Goal: Task Accomplishment & Management: Manage account settings

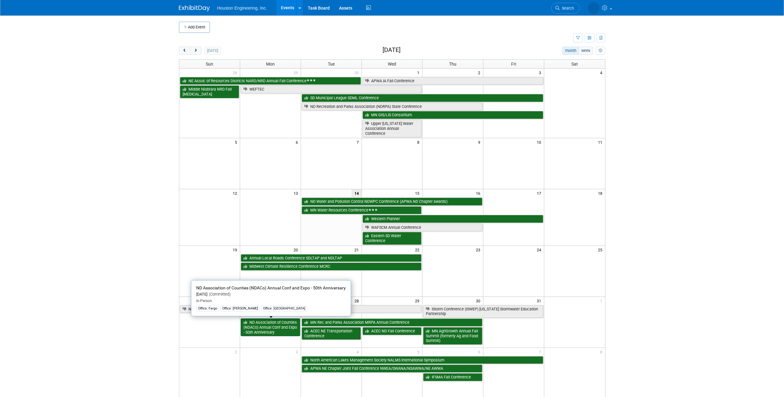
click at [281, 332] on link "ND Association of Counties (NDACo) Annual Conf and Expo - 50th Anniversary" at bounding box center [270, 327] width 59 height 18
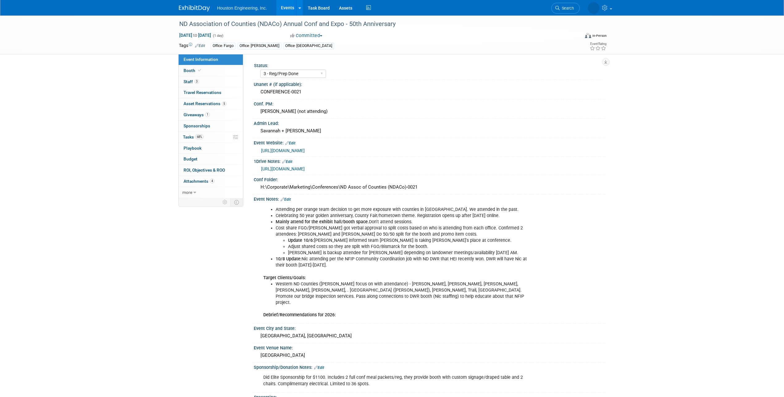
select select "3 - Reg/Prep Done"
select select "No"
select select "Transportation"
click at [305, 168] on link "https://houstoneng-my.sharepoint.com/:x:/p/hjoarnt/EdDKvNdfr4hIlMytqcWLqd0BXVbJ…" at bounding box center [283, 168] width 44 height 5
click at [305, 167] on link "https://houstoneng-my.sharepoint.com/:x:/p/hjoarnt/EdDKvNdfr4hIlMytqcWLqd0BXVbJ…" at bounding box center [283, 168] width 44 height 5
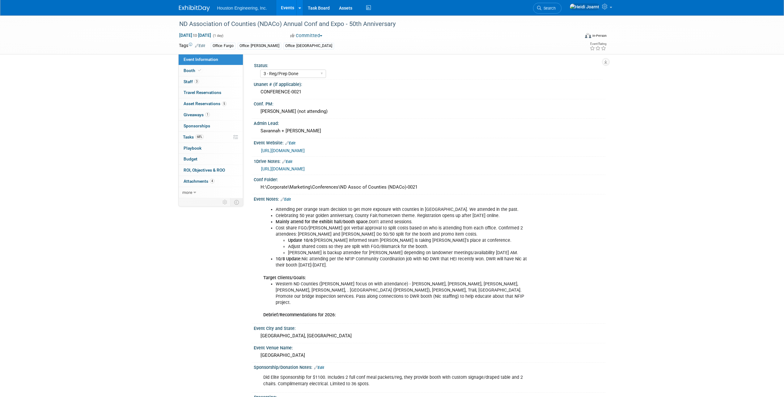
click at [305, 151] on link "https://www.ndaco.org/annual-conference" at bounding box center [283, 150] width 44 height 5
click at [290, 7] on link "Events" at bounding box center [287, 7] width 23 height 15
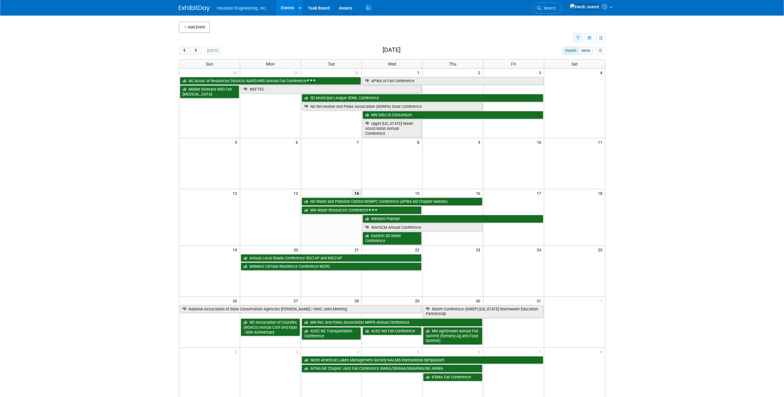
click at [579, 39] on icon "button" at bounding box center [578, 38] width 4 height 4
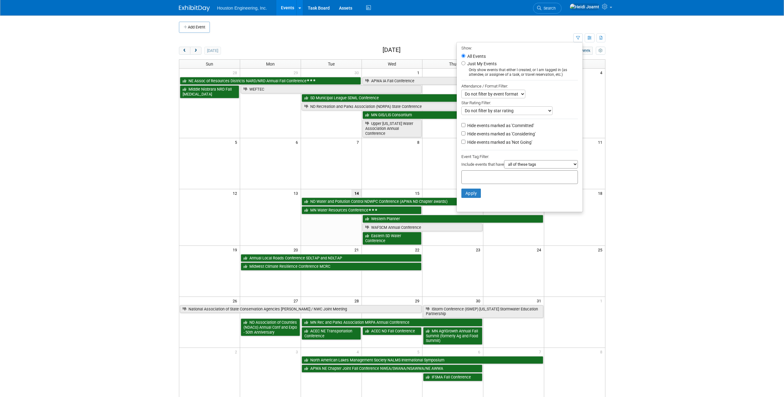
click at [518, 166] on select "all of these tags any one of these tags only and exactly these specific tags" at bounding box center [541, 164] width 74 height 8
select select "any"
click at [504, 162] on select "all of these tags any one of these tags only and exactly these specific tags" at bounding box center [541, 164] width 74 height 8
click at [491, 178] on input "text" at bounding box center [488, 176] width 49 height 6
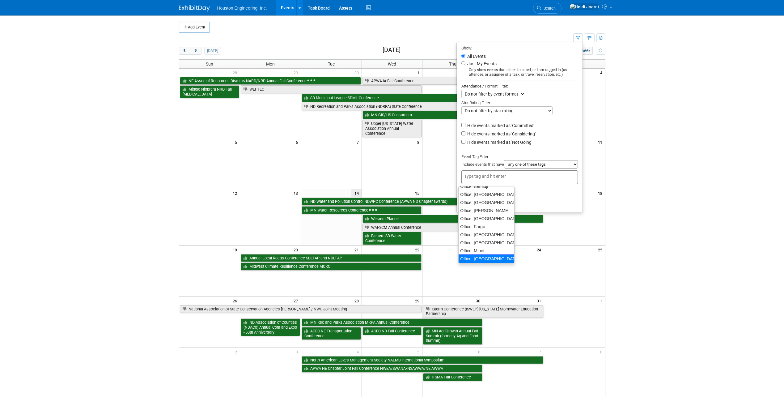
scroll to position [63, 0]
click at [484, 259] on div "Office: Omaha" at bounding box center [486, 257] width 57 height 9
type input "Office: Omaha"
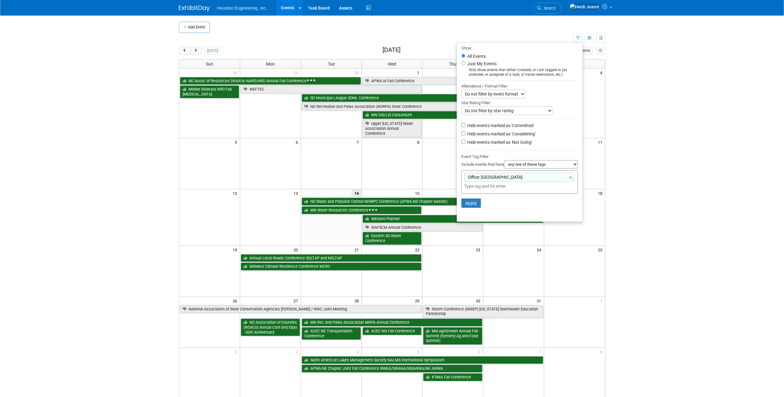
click at [489, 189] on input "text" at bounding box center [507, 186] width 87 height 6
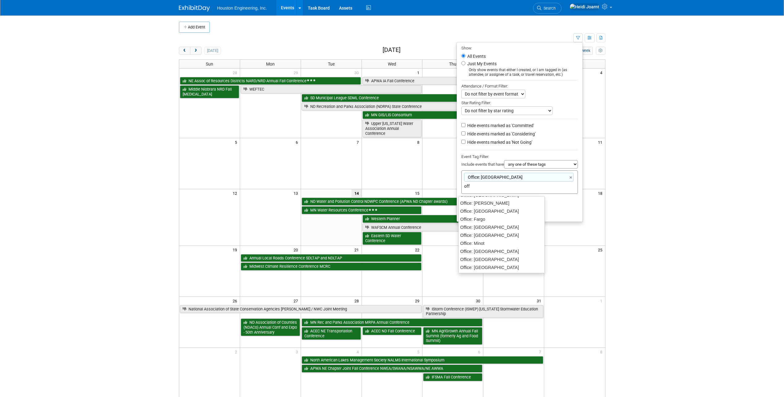
scroll to position [23, 0]
type input "offic"
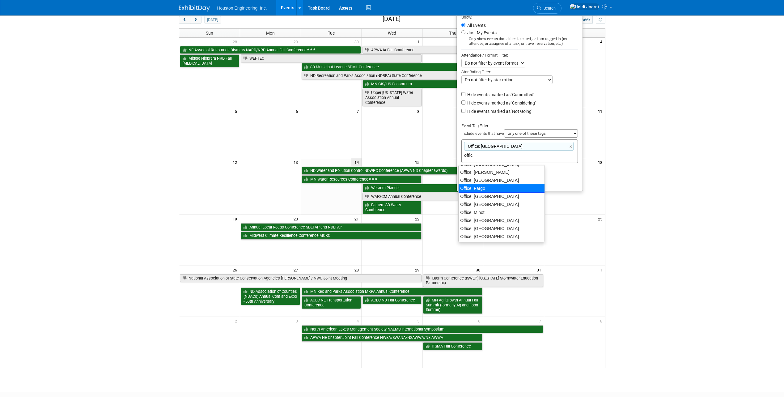
scroll to position [0, 0]
click at [493, 187] on div "Office: Des Moines" at bounding box center [501, 187] width 87 height 9
type input "Office: Omaha, Office: Des Moines"
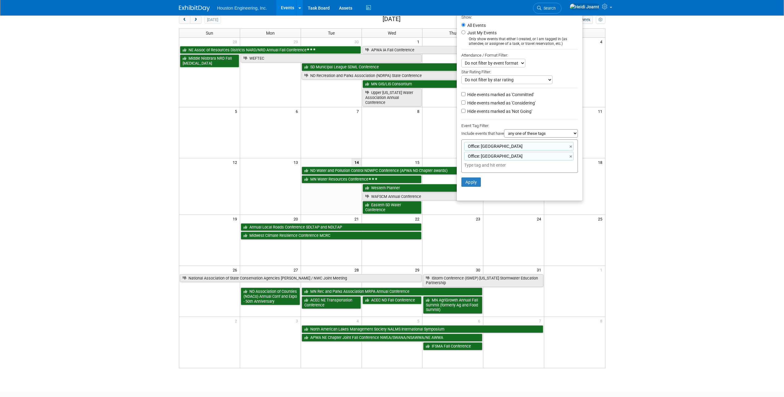
click at [475, 189] on li "Apply Clear Filters" at bounding box center [520, 182] width 126 height 19
click at [474, 186] on button "Apply" at bounding box center [472, 181] width 20 height 9
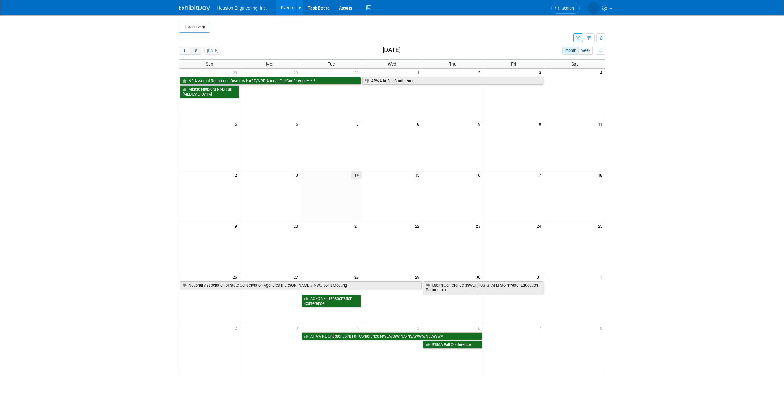
click at [198, 51] on button "next" at bounding box center [195, 51] width 11 height 8
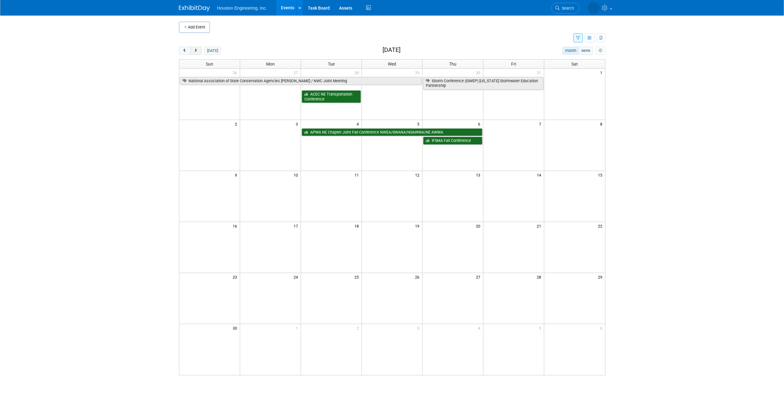
click at [198, 51] on button "next" at bounding box center [195, 51] width 11 height 8
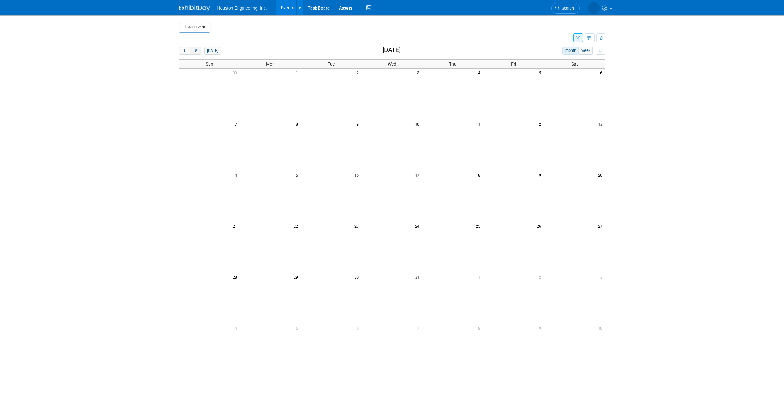
click at [198, 51] on button "next" at bounding box center [195, 51] width 11 height 8
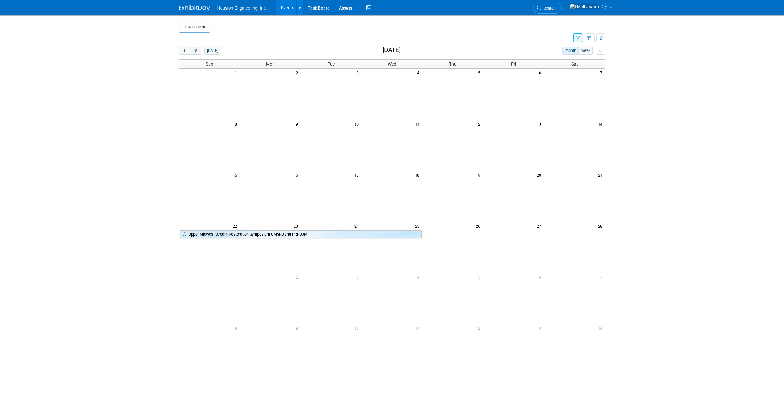
click at [198, 51] on button "next" at bounding box center [195, 51] width 11 height 8
click at [215, 50] on button "[DATE]" at bounding box center [212, 51] width 16 height 8
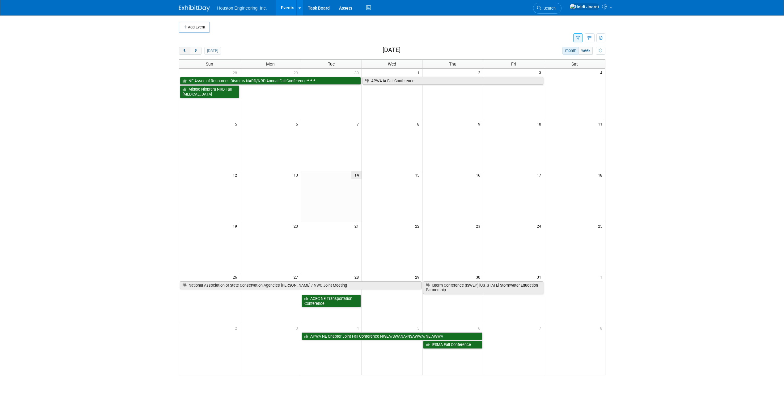
click at [183, 52] on span "prev" at bounding box center [184, 51] width 5 height 4
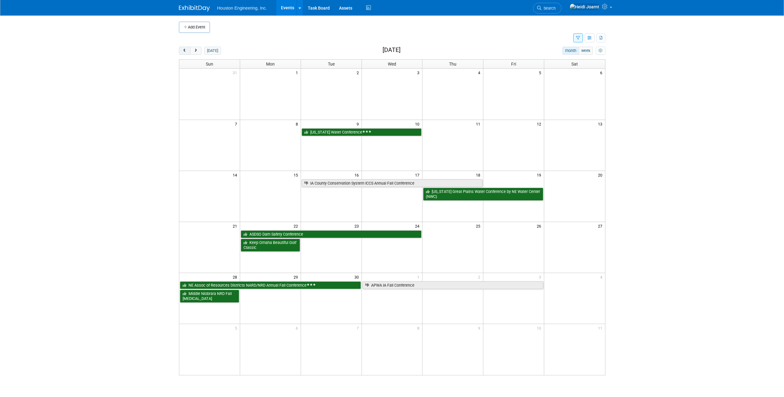
click at [183, 52] on span "prev" at bounding box center [184, 51] width 5 height 4
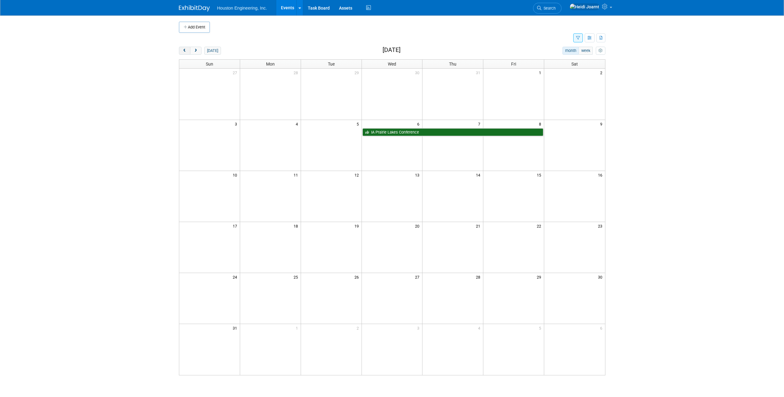
click at [183, 52] on span "prev" at bounding box center [184, 51] width 5 height 4
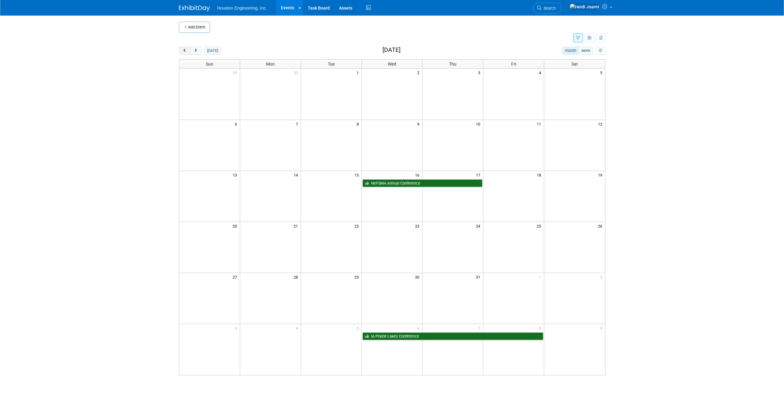
click at [183, 52] on span "prev" at bounding box center [184, 51] width 5 height 4
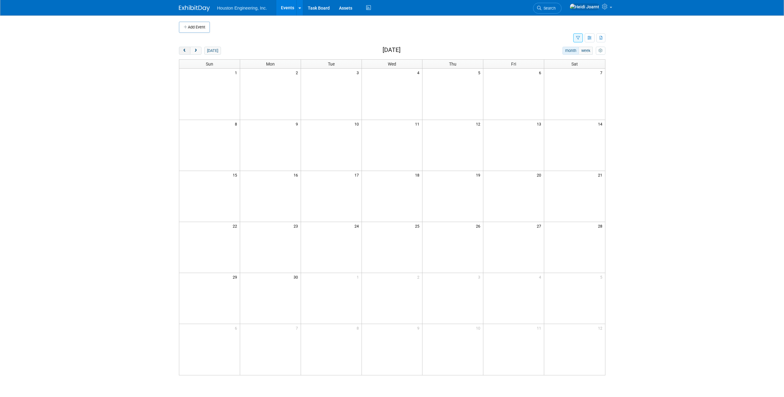
click at [183, 52] on span "prev" at bounding box center [184, 51] width 5 height 4
click at [198, 51] on span "next" at bounding box center [196, 51] width 5 height 4
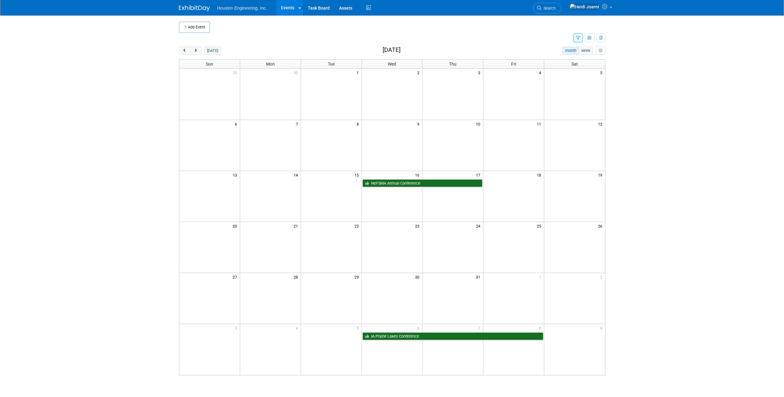
click at [579, 39] on icon "button" at bounding box center [578, 38] width 4 height 4
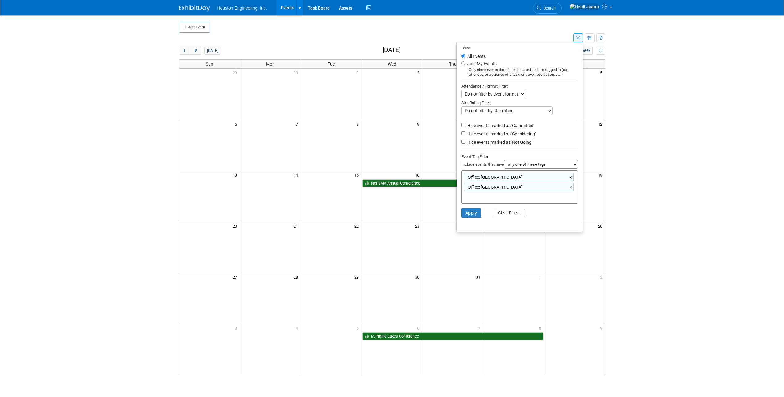
click at [570, 179] on link "×" at bounding box center [572, 177] width 4 height 7
type input "Office: Des Moines"
click at [571, 180] on link "×" at bounding box center [572, 177] width 4 height 7
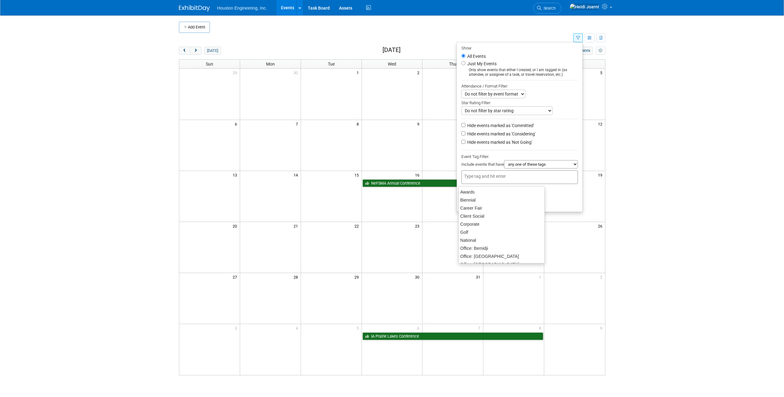
click at [573, 202] on li "Apply Clear Filters" at bounding box center [520, 193] width 126 height 19
click at [471, 198] on button "Apply" at bounding box center [472, 193] width 20 height 9
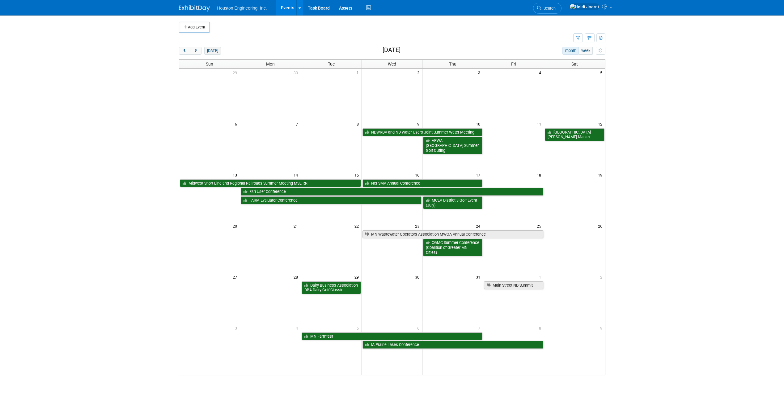
click at [211, 50] on button "[DATE]" at bounding box center [212, 51] width 16 height 8
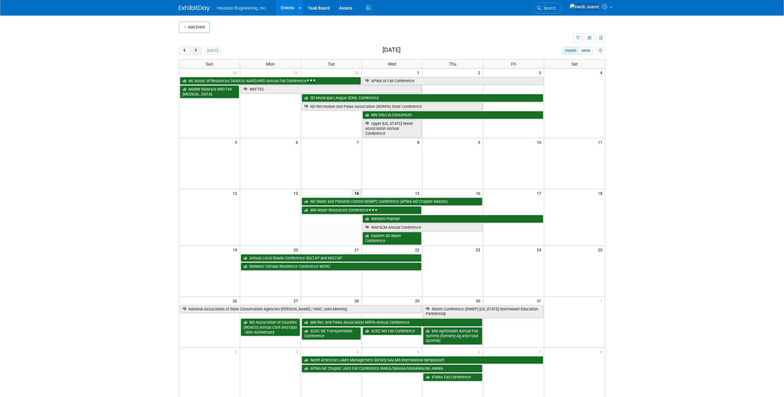
click at [198, 52] on span "next" at bounding box center [196, 51] width 5 height 4
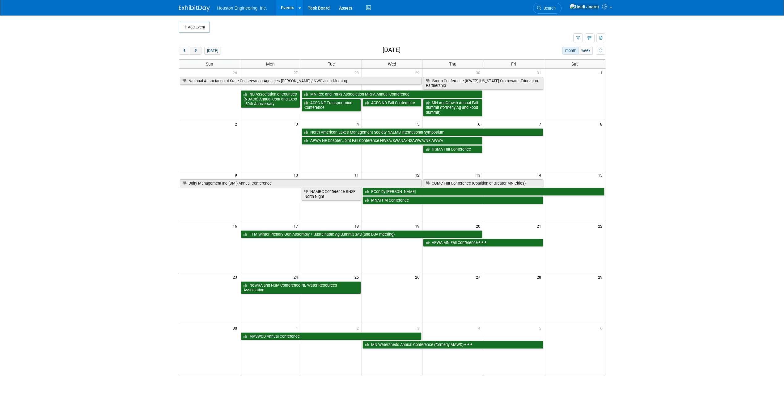
click at [198, 52] on span "next" at bounding box center [196, 51] width 5 height 4
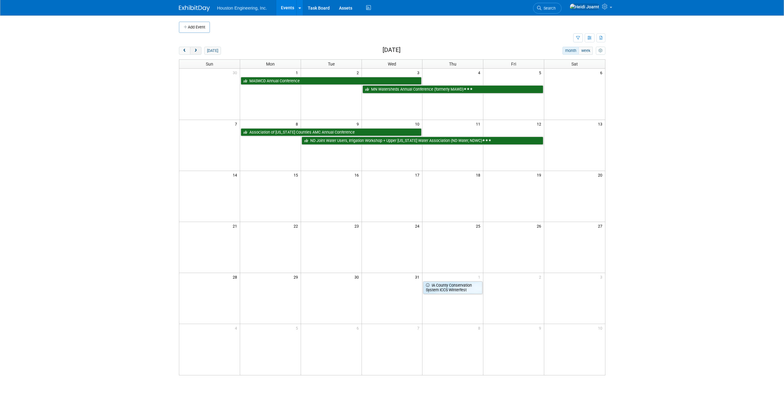
click at [198, 52] on span "next" at bounding box center [196, 51] width 5 height 4
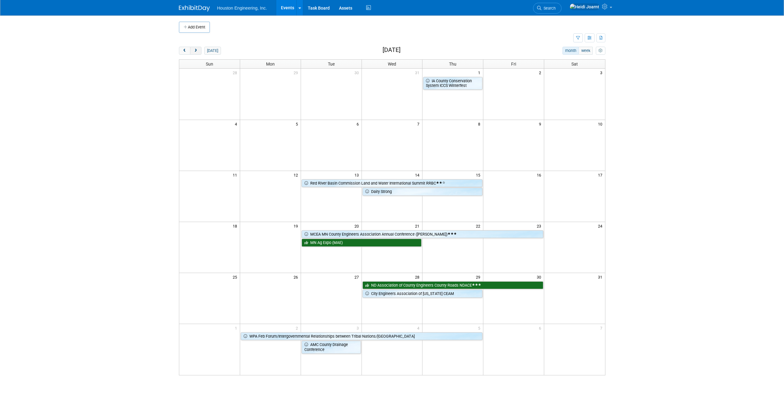
click at [198, 52] on span "next" at bounding box center [196, 51] width 5 height 4
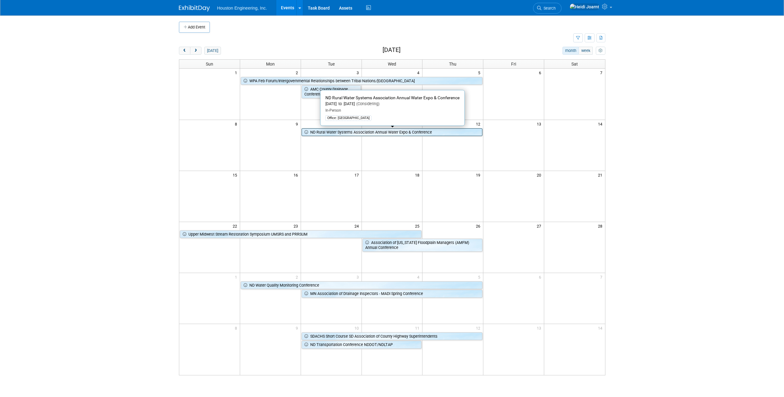
click at [361, 134] on link "ND Rural Water Systems Association Annual Water Expo & Conference" at bounding box center [392, 132] width 181 height 8
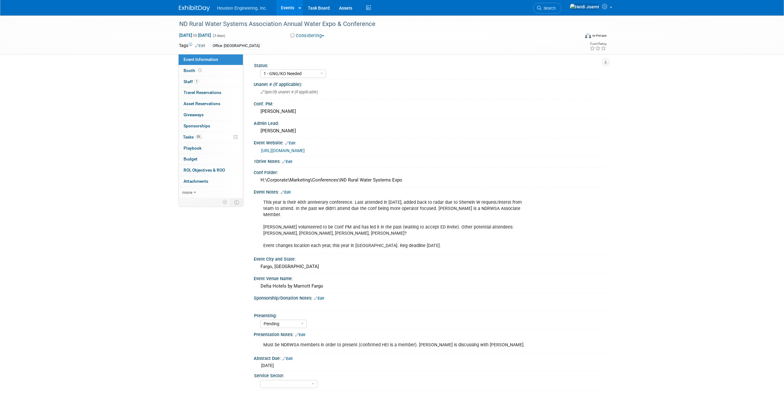
select select "1 - GNG/KO Needed"
select select "Pending"
click at [288, 193] on link "Edit" at bounding box center [286, 192] width 10 height 4
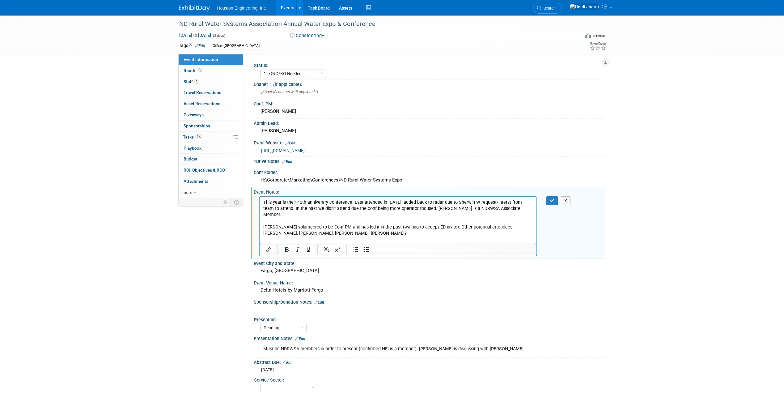
click at [348, 229] on p "This year is their 40th anniverary conference. Last attended in 2022, added bac…" at bounding box center [398, 224] width 270 height 50
click at [363, 226] on p "This year is their 40th anniverary conference. Last attended in 2022, added bac…" at bounding box center [398, 224] width 270 height 50
click at [394, 228] on p "This year is their 40th anniverary conference. Last attended in 2022, added bac…" at bounding box center [398, 224] width 270 height 50
click at [551, 201] on icon "button" at bounding box center [552, 200] width 5 height 4
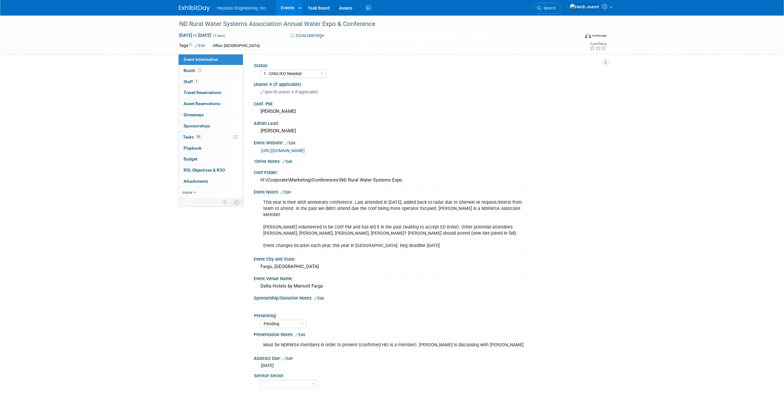
click at [287, 192] on link "Edit" at bounding box center [286, 192] width 10 height 4
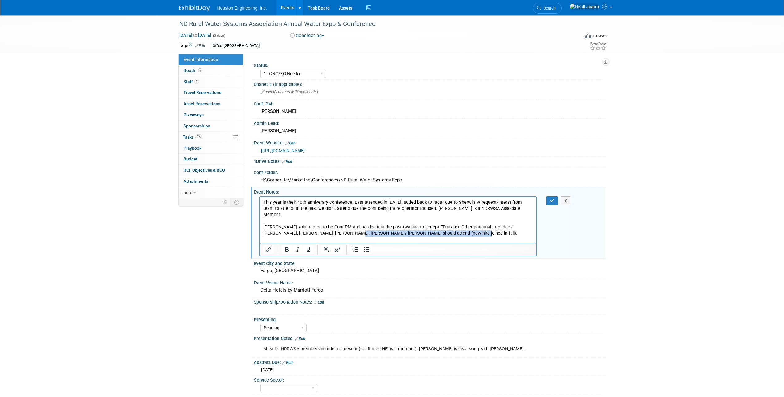
drag, startPoint x: 435, startPoint y: 227, endPoint x: 327, endPoint y: 232, distance: 108.0
click at [327, 232] on p "This year is their 40th anniverary conference. Last attended in 2022, added bac…" at bounding box center [398, 224] width 270 height 50
click at [267, 227] on p "This year is their 40th anniverary conference. Last attended in 2022, added bac…" at bounding box center [398, 217] width 270 height 37
click at [548, 198] on button "button" at bounding box center [552, 200] width 11 height 9
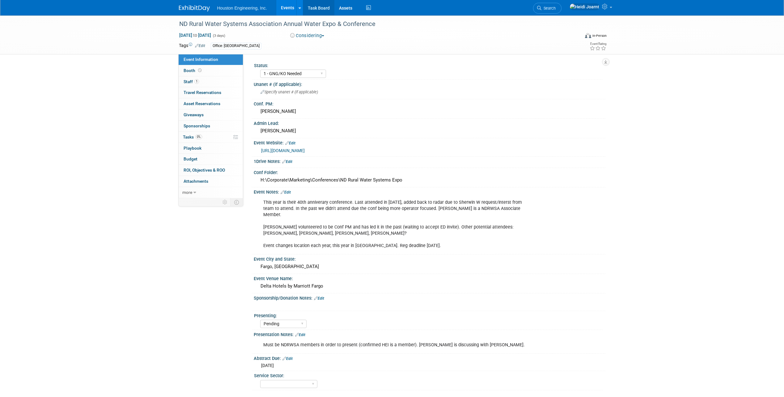
click at [308, 7] on link "Task Board" at bounding box center [318, 7] width 31 height 15
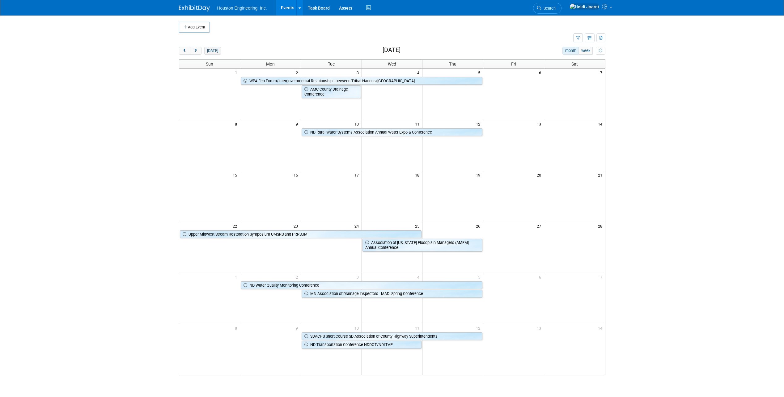
click at [211, 53] on button "today" at bounding box center [212, 51] width 16 height 8
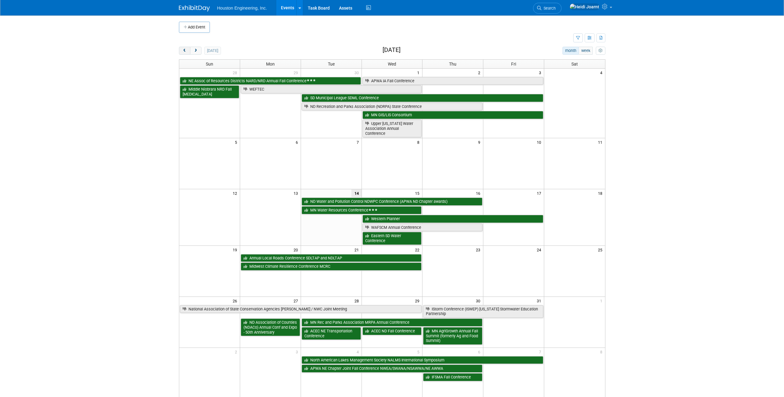
click at [180, 53] on button "prev" at bounding box center [184, 51] width 11 height 8
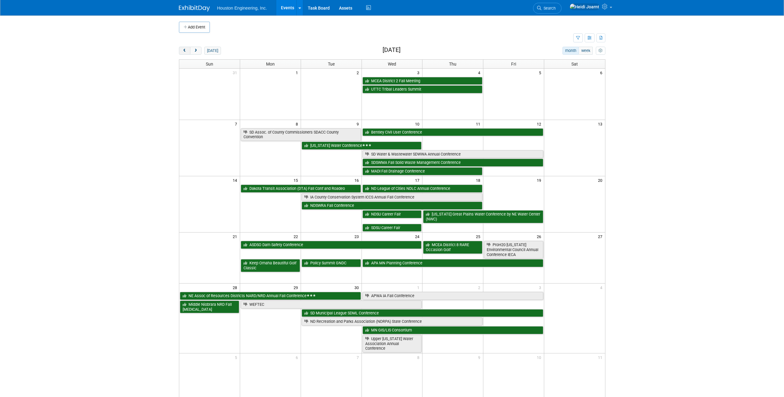
click at [184, 53] on span "prev" at bounding box center [184, 51] width 5 height 4
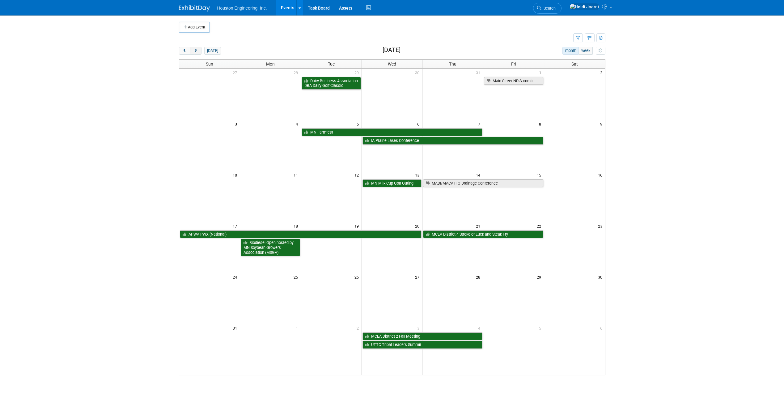
click at [195, 53] on button "next" at bounding box center [195, 51] width 11 height 8
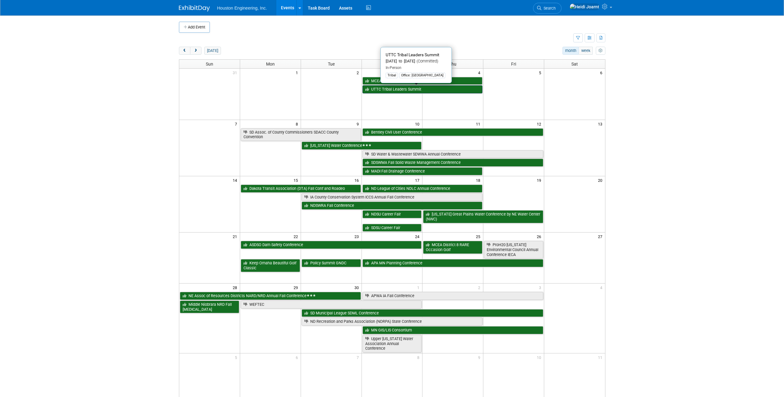
click at [393, 91] on link "UTTC Tribal Leaders Summit" at bounding box center [423, 89] width 120 height 8
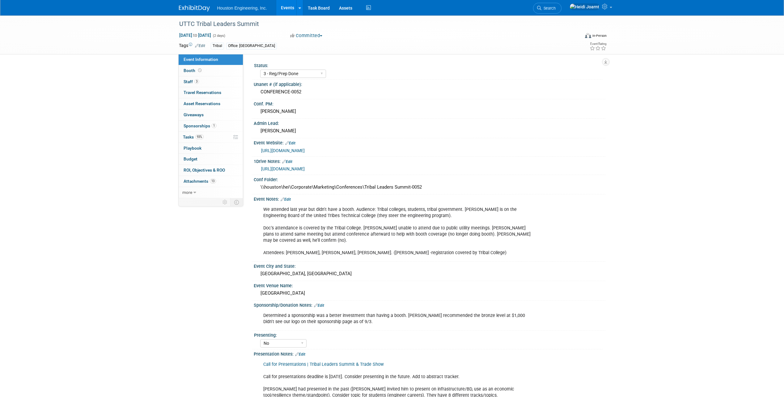
select select "3 - Reg/Prep Done"
select select "No"
select select "Multi-sector/Any/All"
click at [291, 13] on link "Events" at bounding box center [287, 7] width 23 height 15
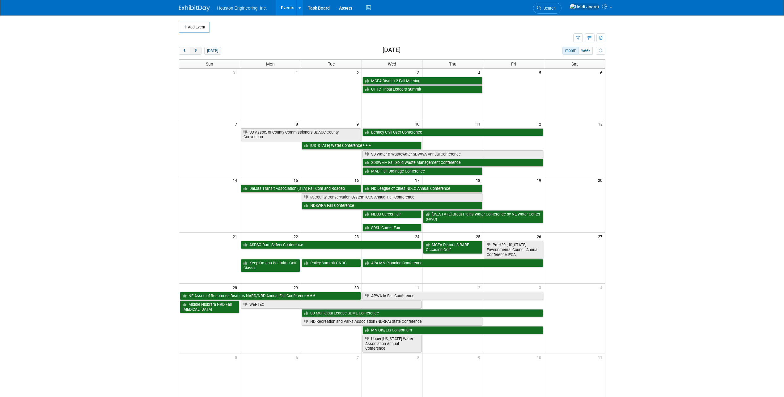
click at [196, 52] on span "next" at bounding box center [196, 51] width 5 height 4
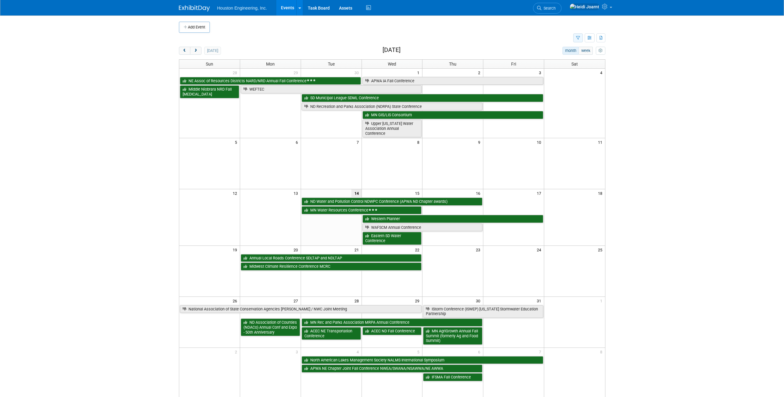
click at [578, 39] on icon "button" at bounding box center [578, 38] width 4 height 4
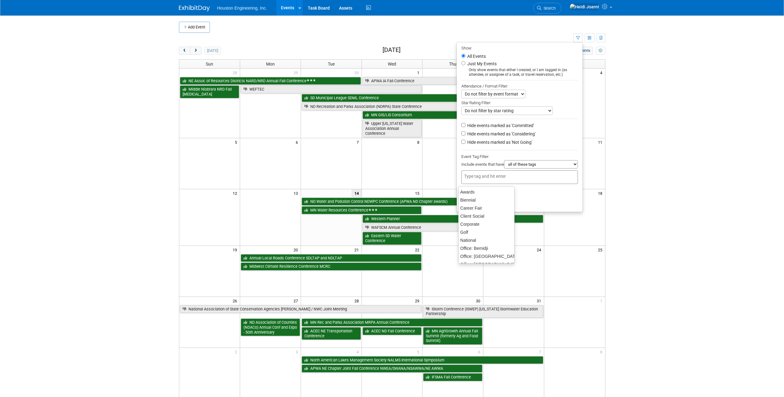
click at [483, 178] on input "text" at bounding box center [488, 176] width 49 height 6
click at [481, 257] on div "Tribal" at bounding box center [486, 257] width 57 height 9
type input "Tribal"
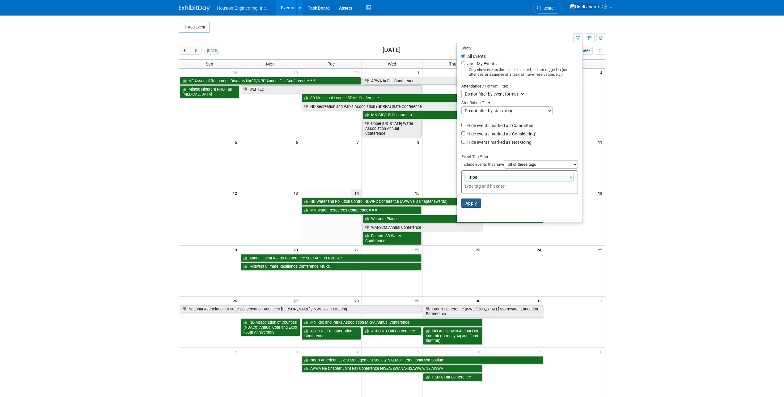
click at [476, 207] on button "Apply" at bounding box center [472, 202] width 20 height 9
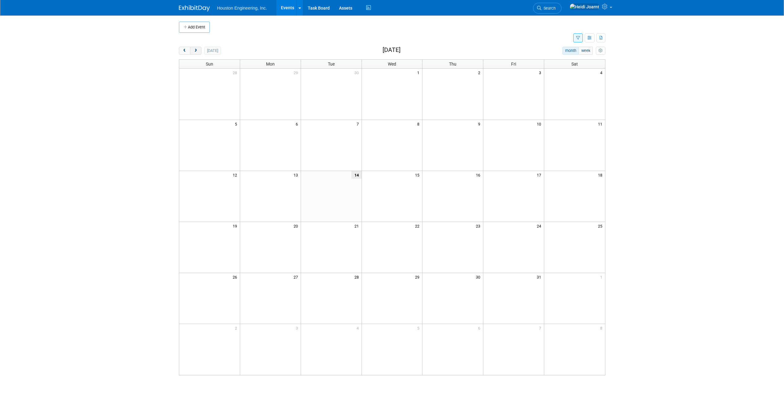
click at [190, 53] on button "next" at bounding box center [195, 51] width 11 height 8
click at [212, 51] on button "[DATE]" at bounding box center [212, 51] width 16 height 8
click at [185, 51] on span "prev" at bounding box center [184, 51] width 5 height 4
click at [192, 52] on button "next" at bounding box center [195, 51] width 11 height 8
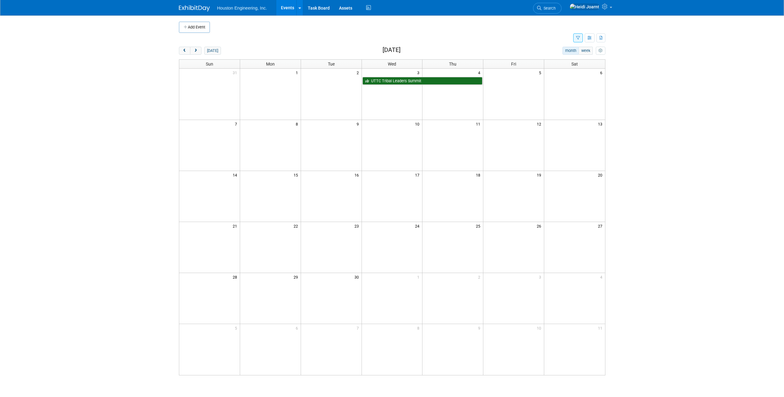
click at [580, 40] on button "button" at bounding box center [578, 37] width 10 height 9
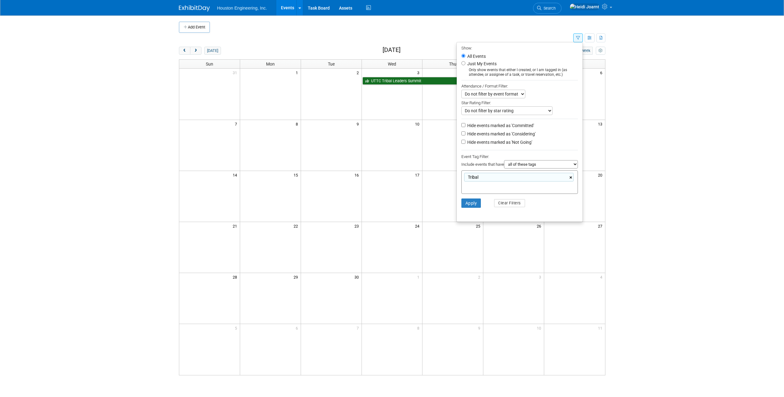
click at [570, 180] on link "×" at bounding box center [572, 177] width 4 height 7
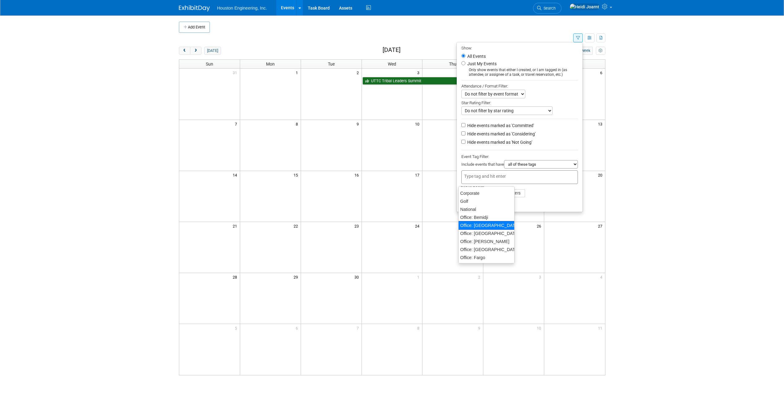
scroll to position [24, 0]
click at [442, 52] on div "today month week September 2025" at bounding box center [392, 51] width 427 height 8
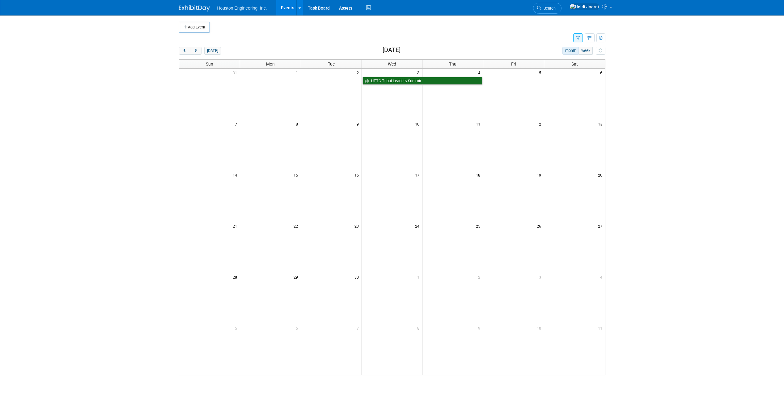
click at [290, 8] on link "Events" at bounding box center [287, 7] width 23 height 15
click at [317, 10] on link "Task Board" at bounding box center [318, 7] width 31 height 15
click at [576, 40] on button "button" at bounding box center [578, 37] width 10 height 9
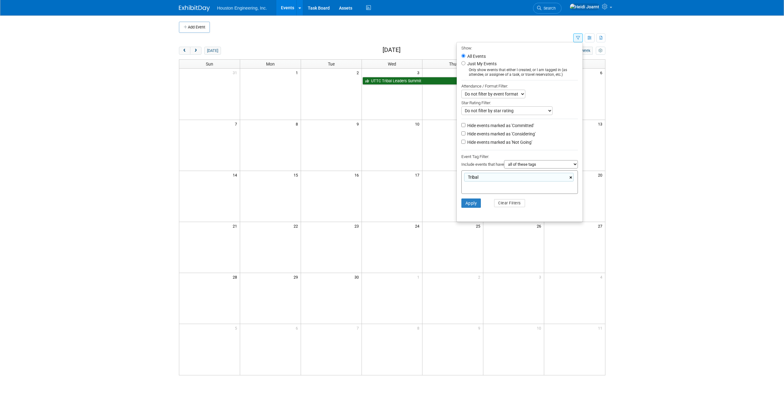
click at [571, 178] on link "×" at bounding box center [572, 177] width 4 height 7
click at [555, 198] on li "Apply Clear Filters" at bounding box center [520, 193] width 126 height 19
click at [471, 195] on button "Apply" at bounding box center [472, 193] width 20 height 9
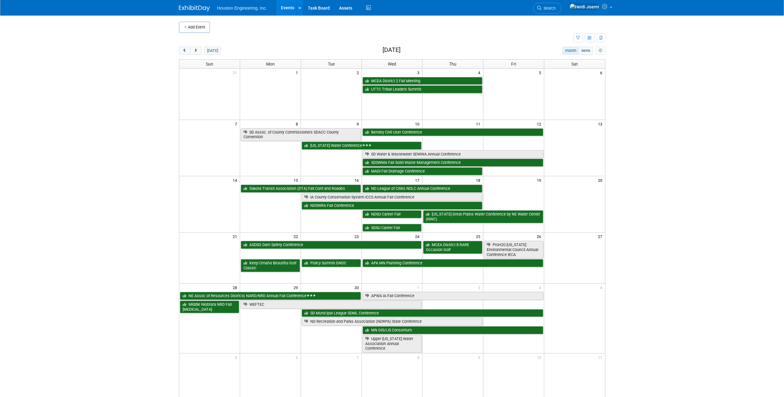
click at [289, 4] on link "Events" at bounding box center [287, 7] width 23 height 15
click at [213, 50] on button "today" at bounding box center [212, 51] width 16 height 8
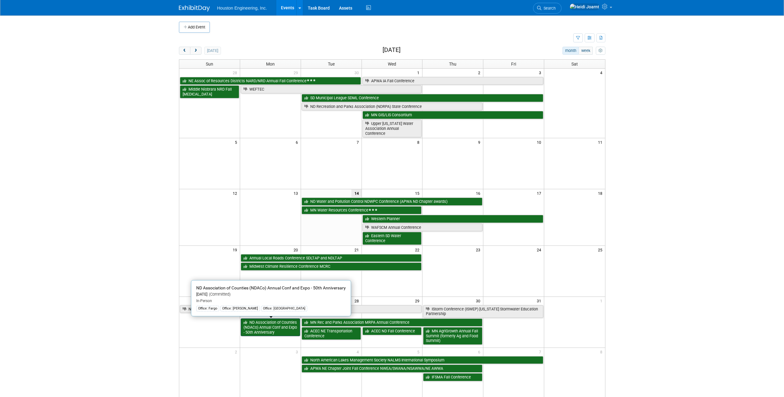
click at [266, 327] on link "ND Association of Counties (NDACo) Annual Conf and Expo - 50th Anniversary" at bounding box center [270, 327] width 59 height 18
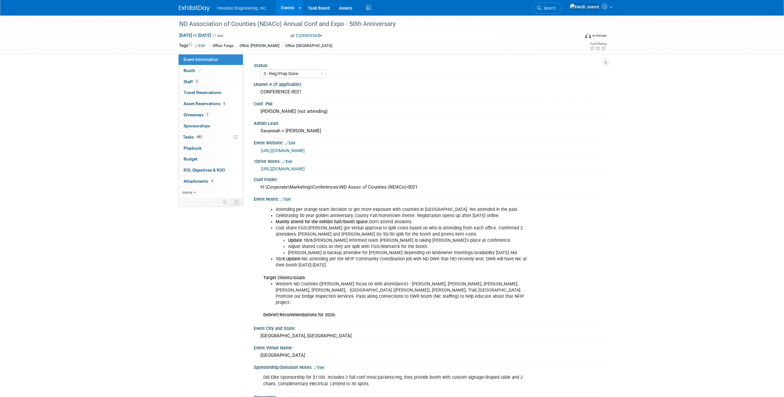
select select "3 - Reg/Prep Done"
select select "No"
select select "Transportation"
click at [299, 151] on link "https://www.ndaco.org/annual-conference" at bounding box center [283, 150] width 44 height 5
click at [201, 6] on img at bounding box center [194, 8] width 31 height 6
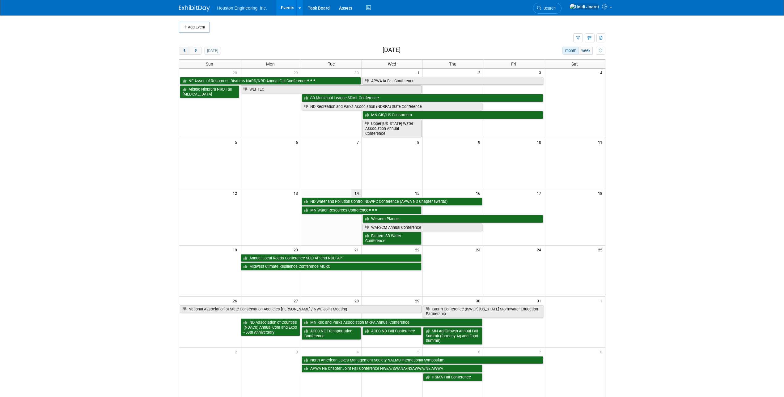
click at [181, 51] on button "prev" at bounding box center [184, 51] width 11 height 8
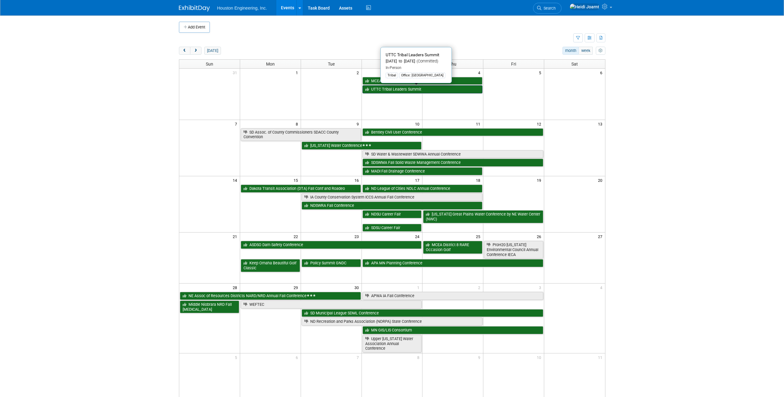
click at [395, 90] on link "UTTC Tribal Leaders Summit" at bounding box center [423, 89] width 120 height 8
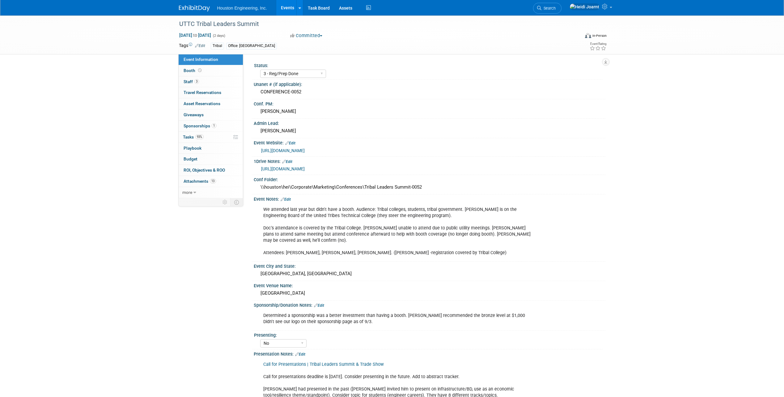
select select "3 - Reg/Prep Done"
select select "No"
select select "Multi-sector/Any/All"
click at [214, 140] on link "93% Tasks 93%" at bounding box center [211, 137] width 64 height 11
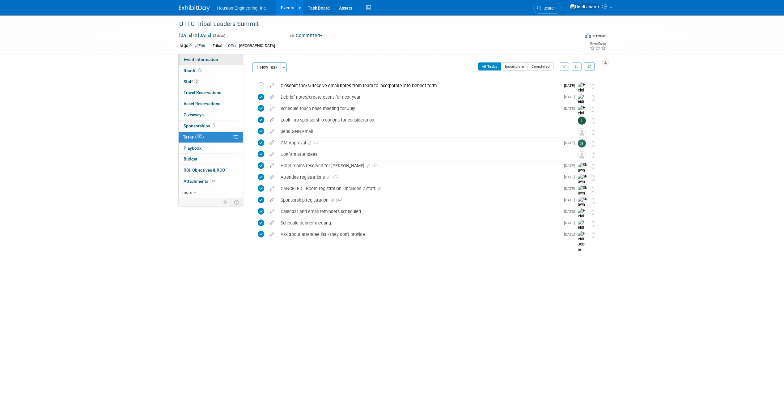
click at [227, 61] on link "Event Information" at bounding box center [211, 59] width 64 height 11
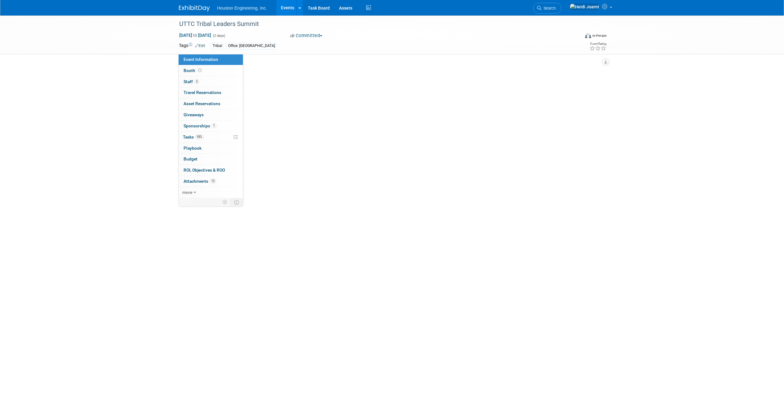
select select "3 - Reg/Prep Done"
select select "No"
select select "Multi-sector/Any/All"
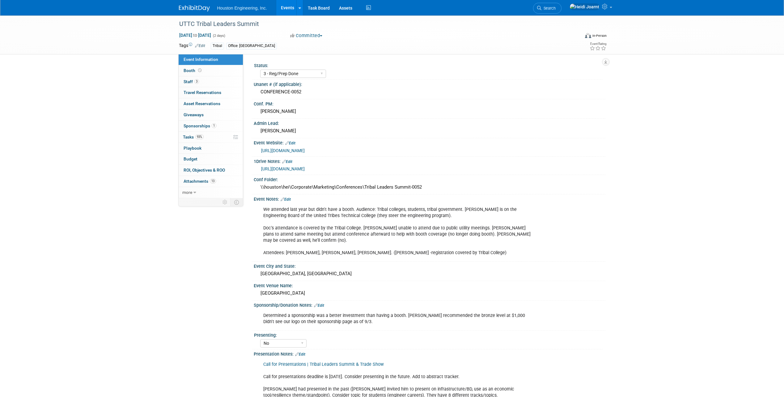
click at [292, 7] on link "Events" at bounding box center [287, 7] width 23 height 15
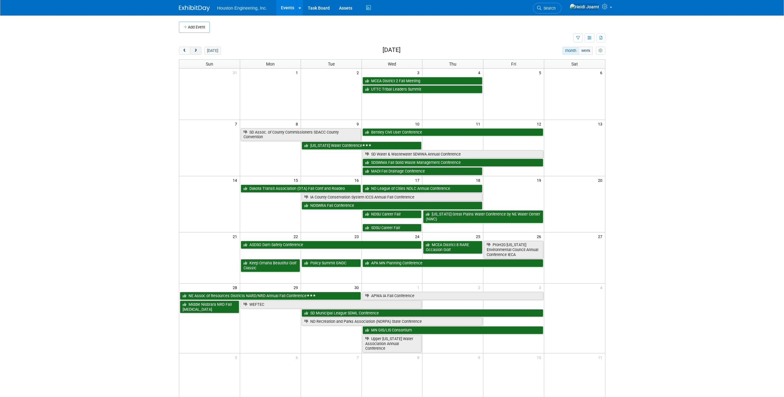
click at [196, 52] on span "next" at bounding box center [196, 51] width 5 height 4
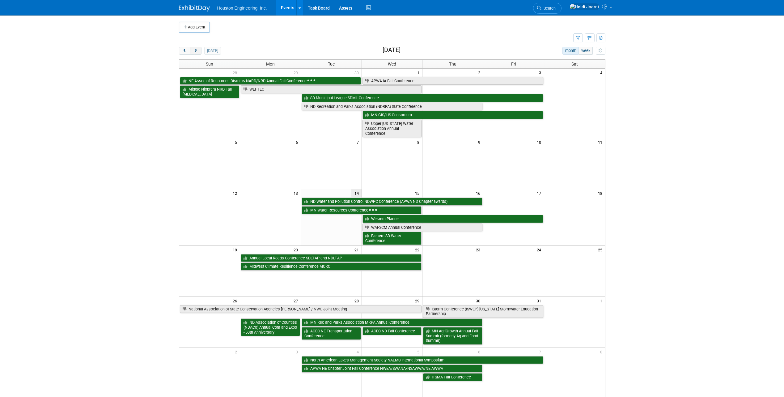
click at [196, 52] on span "next" at bounding box center [196, 51] width 5 height 4
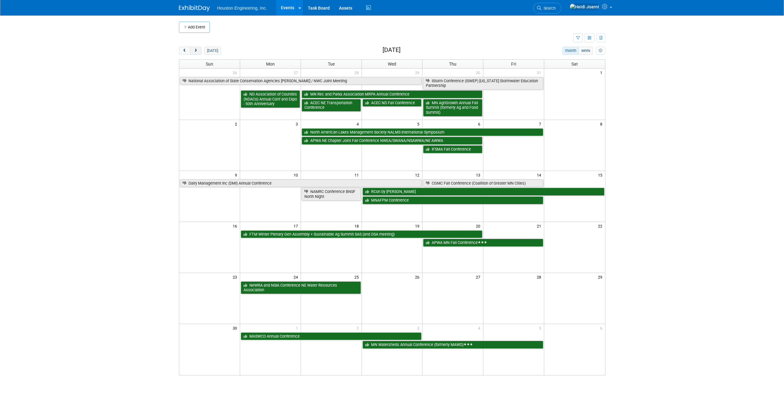
click at [196, 52] on span "next" at bounding box center [196, 51] width 5 height 4
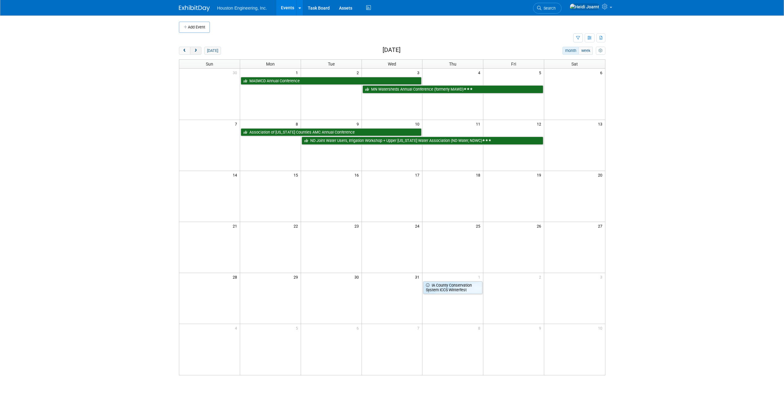
click at [196, 52] on span "next" at bounding box center [196, 51] width 5 height 4
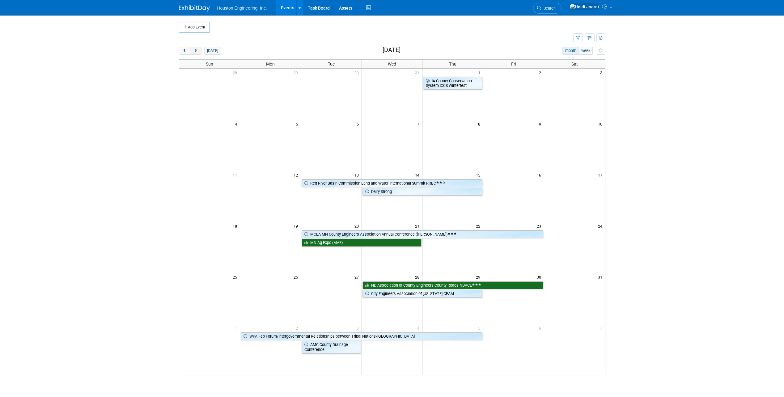
click at [196, 51] on span "next" at bounding box center [196, 51] width 5 height 4
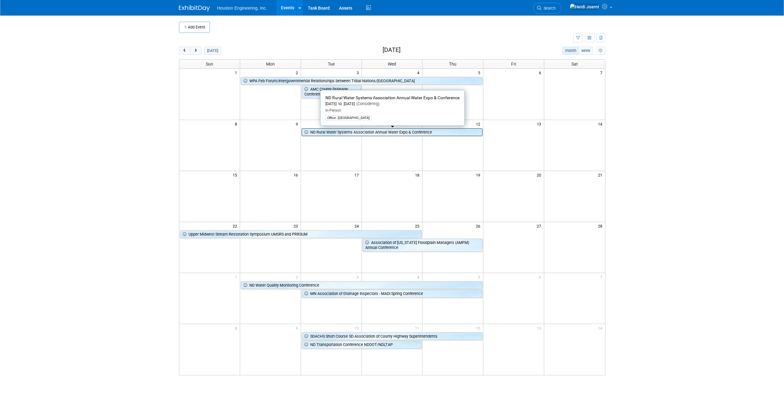
click at [339, 132] on link "ND Rural Water Systems Association Annual Water Expo & Conference" at bounding box center [392, 132] width 181 height 8
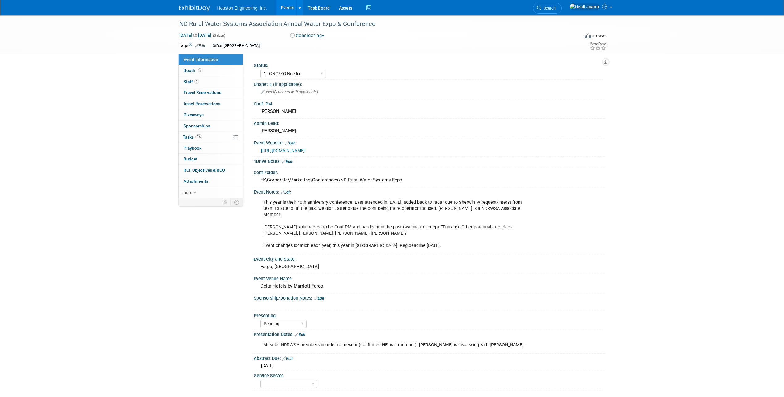
select select "1 - GNG/KO Needed"
select select "Pending"
click at [292, 150] on link "https://www.ndrw.org/water-expo/" at bounding box center [283, 150] width 44 height 5
click at [219, 139] on link "0% Tasks 0%" at bounding box center [211, 137] width 64 height 11
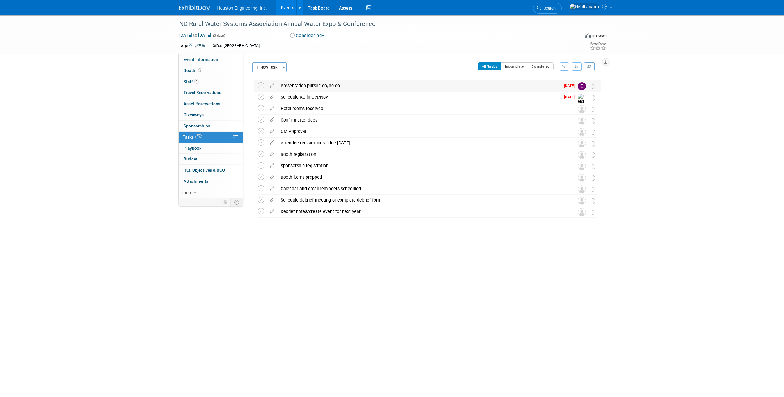
click at [333, 84] on div "Presentation pursuit go/no-go" at bounding box center [419, 85] width 283 height 11
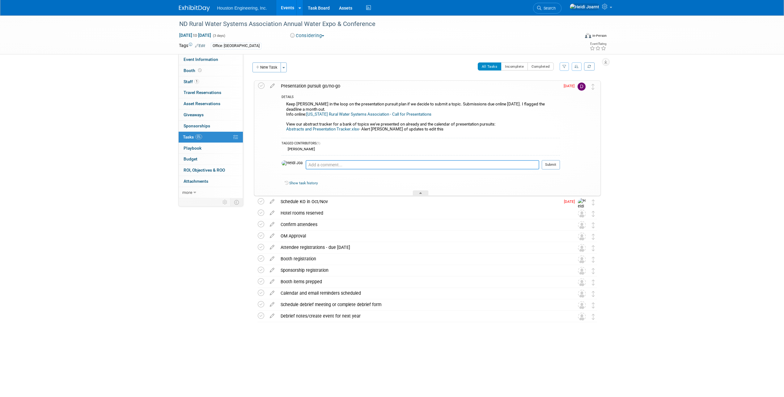
click at [369, 165] on textarea at bounding box center [423, 164] width 234 height 9
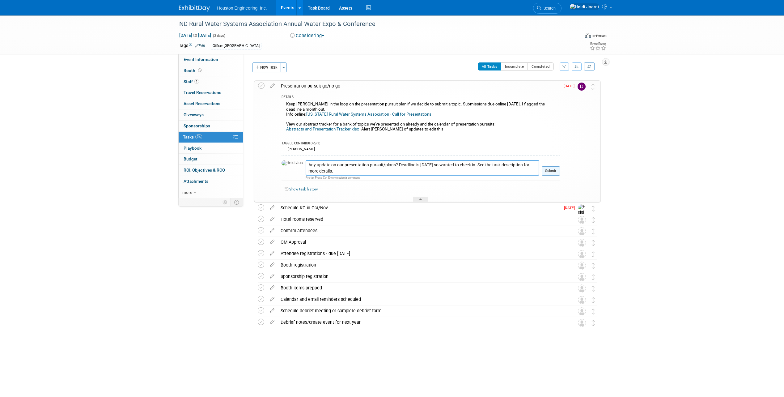
type textarea "Any update on our presentation pursuit/plans? Deadline is Nov 3 so wanted to ch…"
click at [556, 173] on button "Submit" at bounding box center [551, 170] width 18 height 9
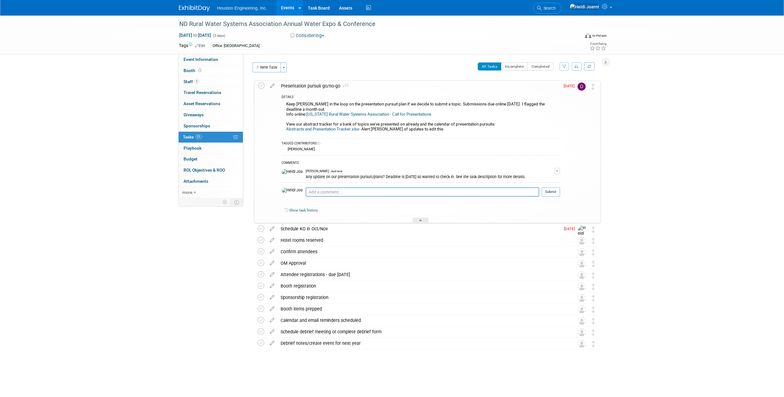
click at [582, 88] on img at bounding box center [582, 87] width 8 height 8
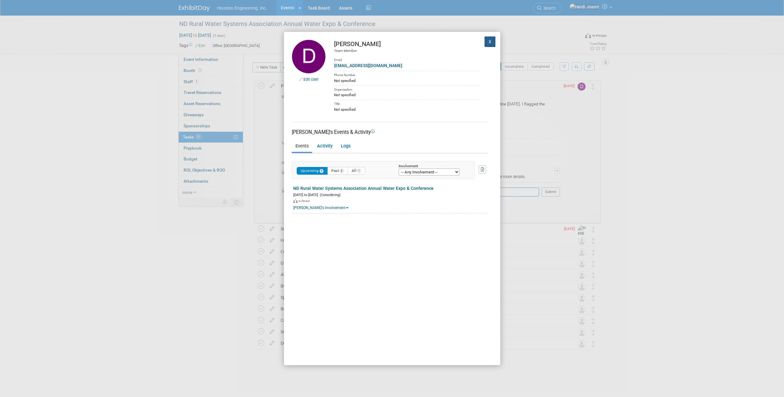
click at [485, 41] on button "X" at bounding box center [490, 41] width 11 height 11
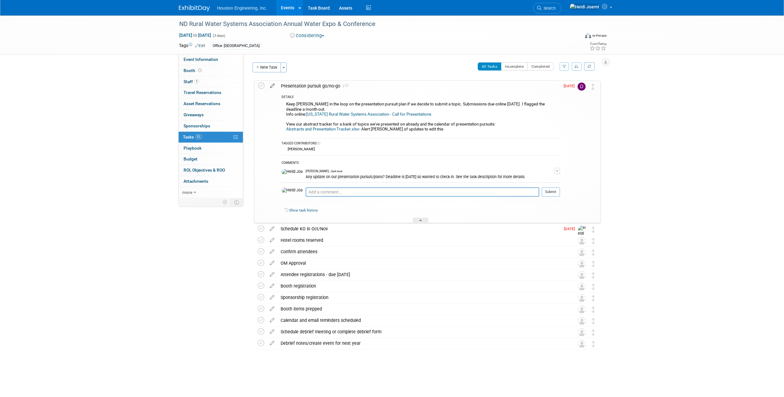
click at [270, 87] on icon at bounding box center [272, 85] width 11 height 8
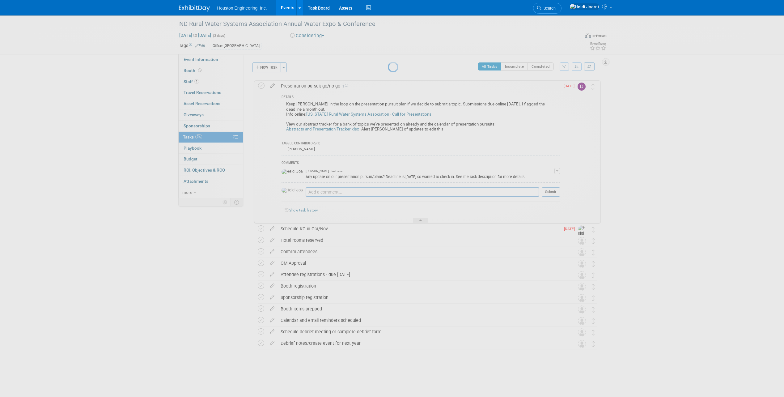
select select "9"
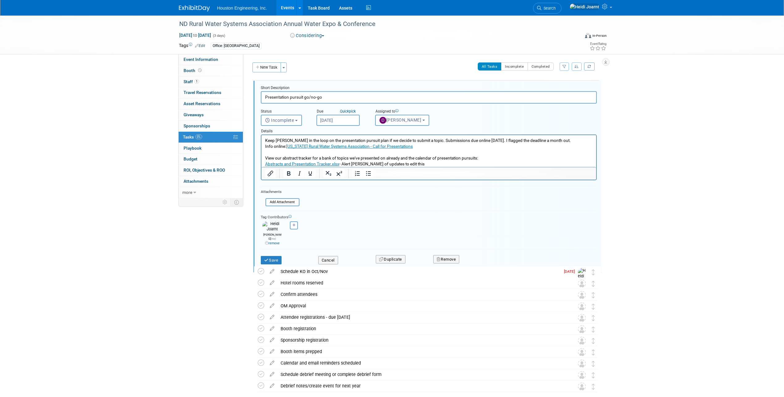
click at [342, 120] on input "Oct 3, 2025" at bounding box center [338, 120] width 43 height 11
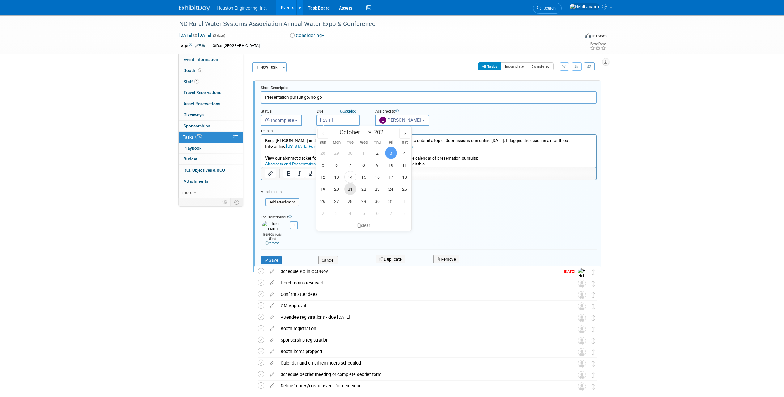
click at [352, 191] on span "21" at bounding box center [350, 189] width 12 height 12
type input "Oct 21, 2025"
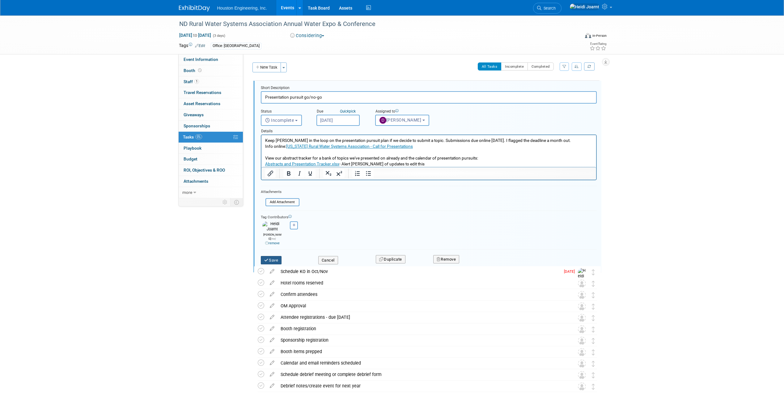
click at [275, 256] on button "Save" at bounding box center [271, 260] width 21 height 9
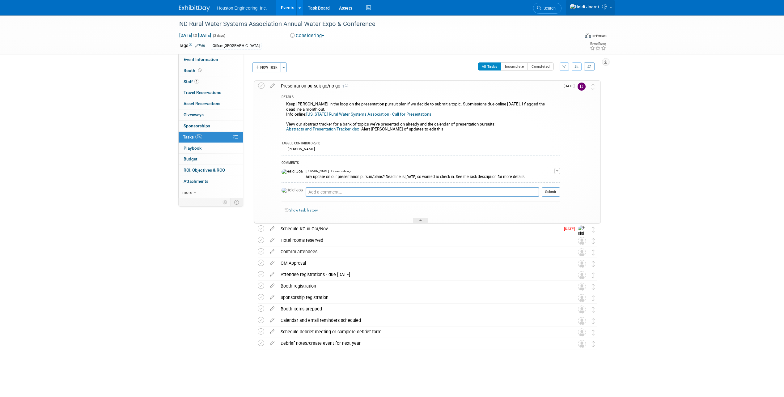
click at [610, 10] on link at bounding box center [590, 7] width 49 height 15
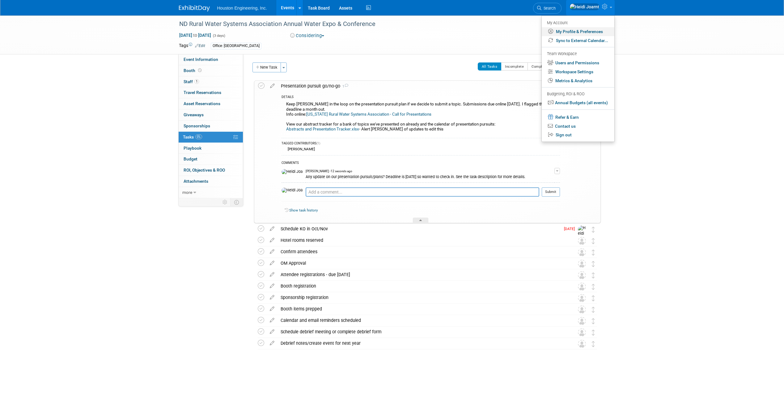
click at [578, 32] on link "My Profile & Preferences" at bounding box center [578, 31] width 73 height 9
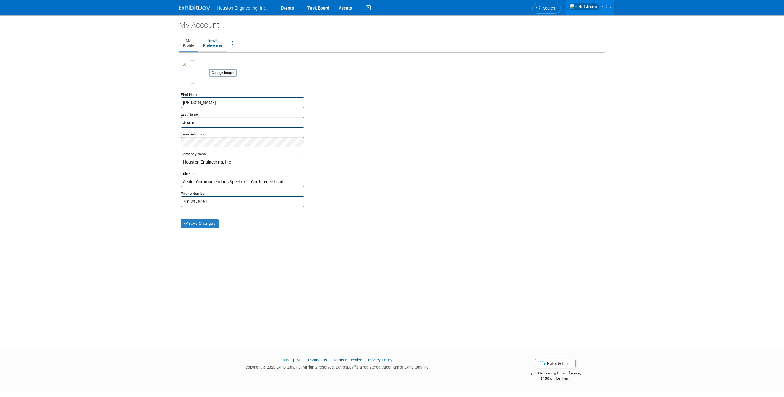
click at [211, 39] on link "Email Preferences" at bounding box center [213, 43] width 28 height 15
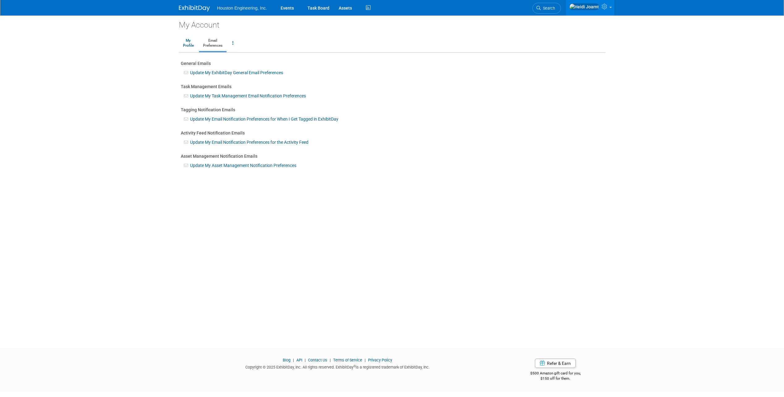
click at [211, 95] on link "Update My Task Management Email Notification Preferences" at bounding box center [248, 95] width 116 height 5
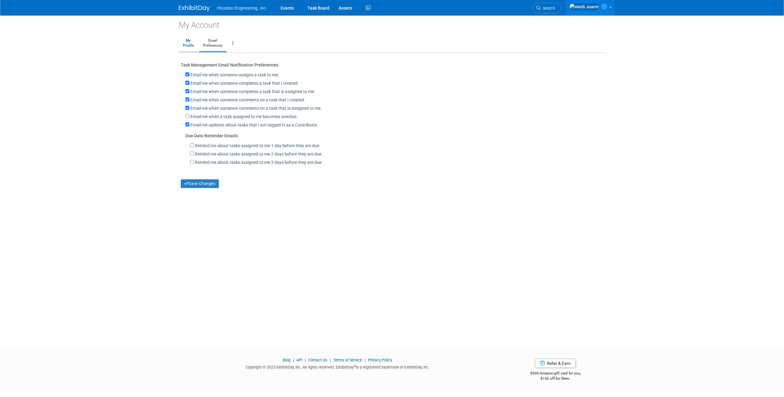
click at [187, 40] on link "My Profile" at bounding box center [188, 43] width 19 height 15
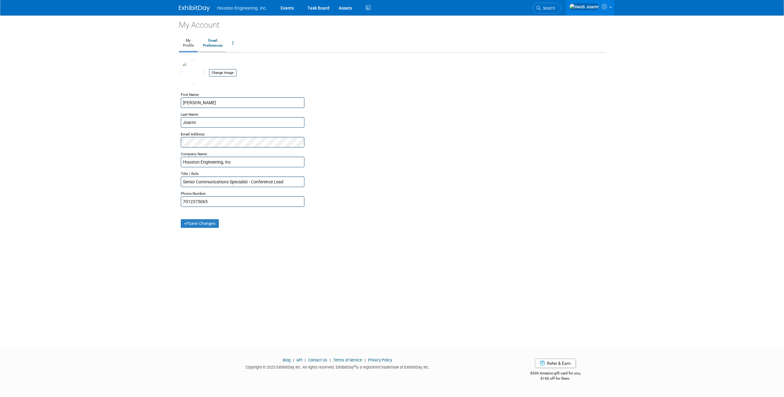
click at [220, 43] on link "Email Preferences" at bounding box center [213, 43] width 28 height 15
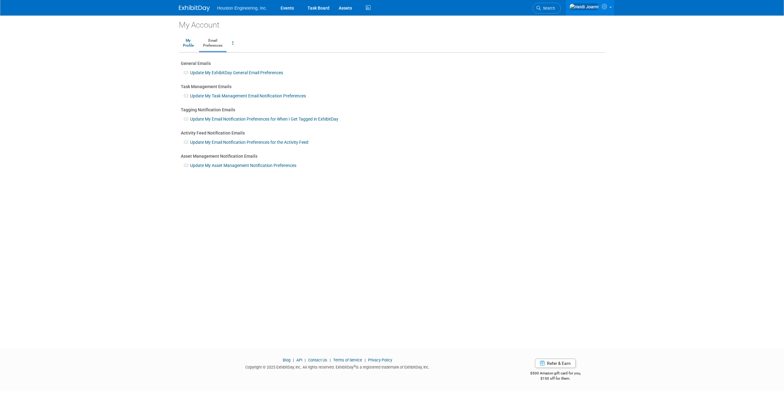
click at [212, 119] on link "Update My Email Notification Preferences for When I Get Tagged in ExhibitDay" at bounding box center [264, 119] width 148 height 5
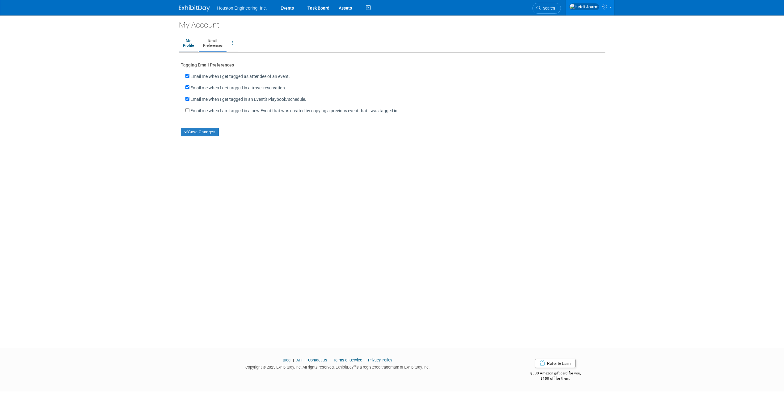
click at [191, 42] on link "My Profile" at bounding box center [188, 43] width 19 height 15
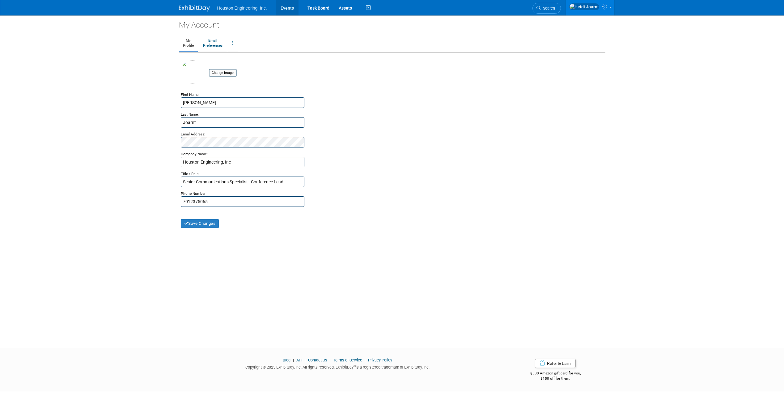
click at [283, 9] on link "Events" at bounding box center [287, 7] width 23 height 15
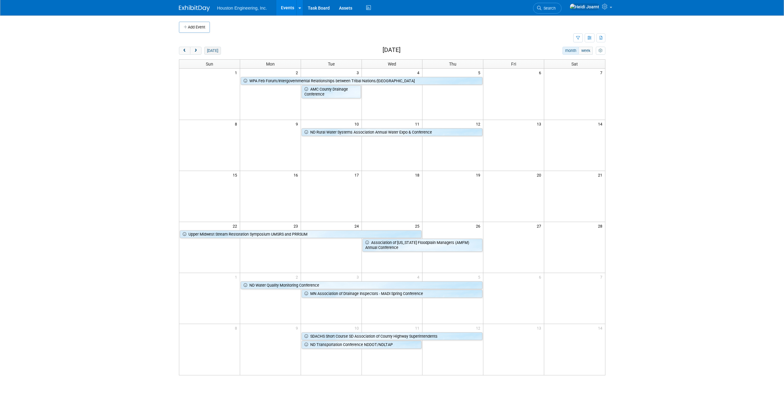
click at [213, 51] on button "[DATE]" at bounding box center [212, 51] width 16 height 8
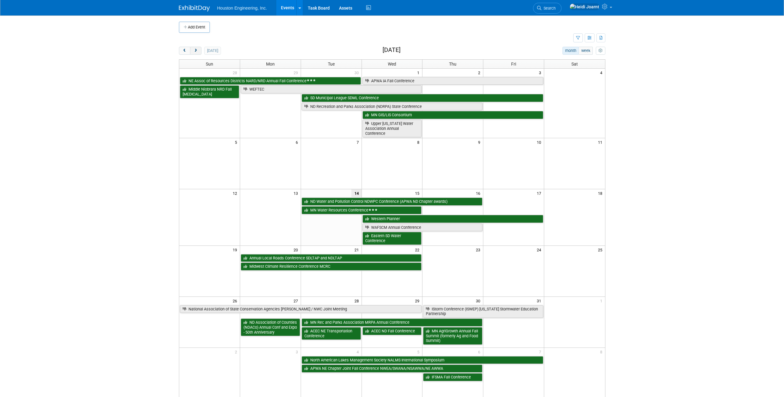
click at [198, 52] on span "next" at bounding box center [196, 51] width 5 height 4
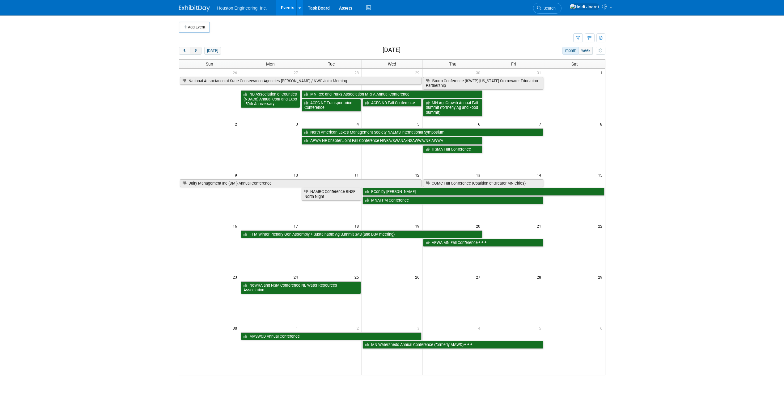
click at [198, 52] on span "next" at bounding box center [196, 51] width 5 height 4
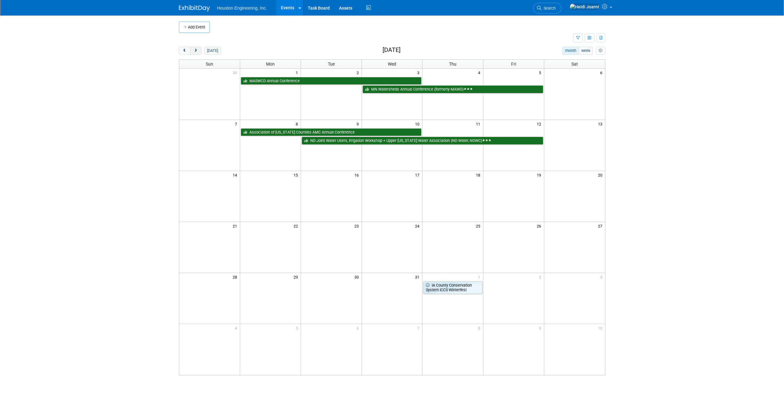
click at [198, 52] on span "next" at bounding box center [196, 51] width 5 height 4
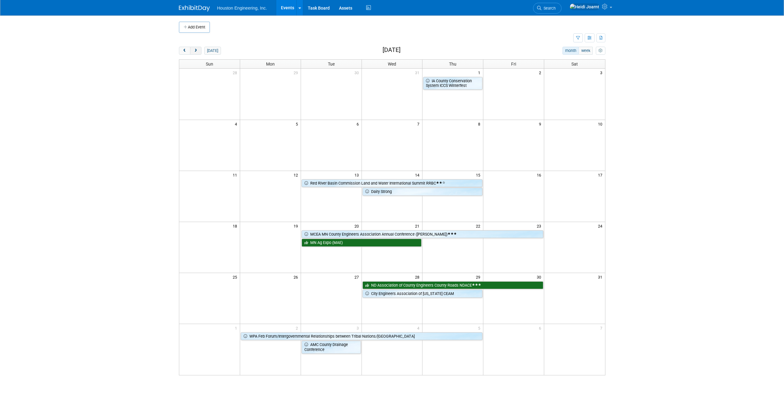
click at [198, 52] on span "next" at bounding box center [196, 51] width 5 height 4
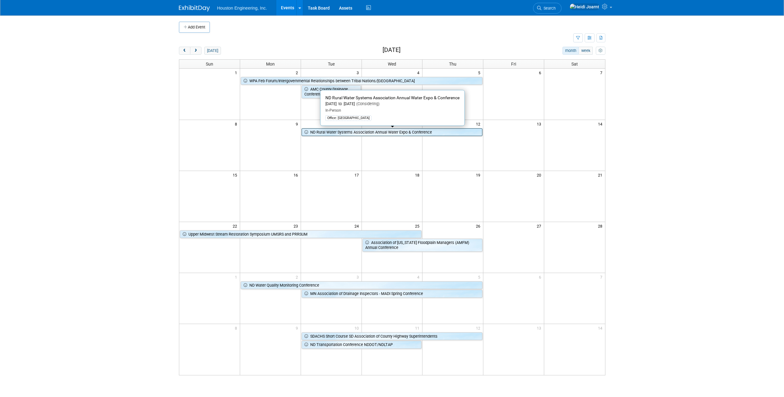
click at [322, 132] on link "ND Rural Water Systems Association Annual Water Expo & Conference" at bounding box center [392, 132] width 181 height 8
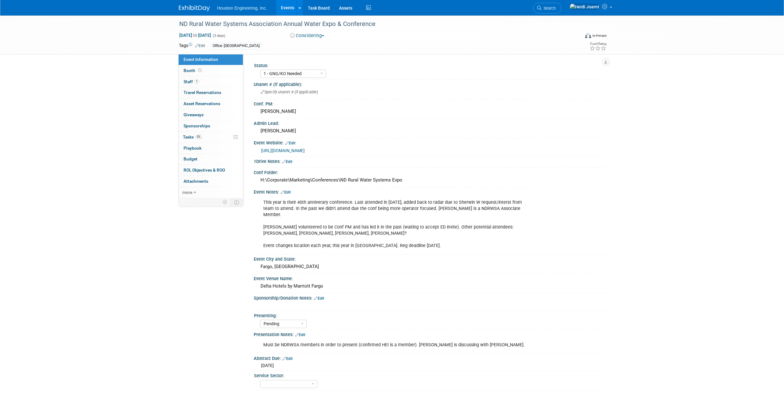
select select "1 - GNG/KO Needed"
select select "Pending"
click at [291, 192] on link "Edit" at bounding box center [286, 192] width 10 height 4
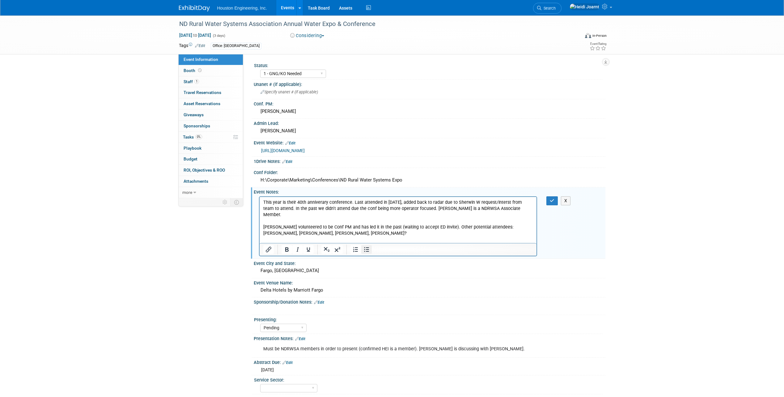
click at [366, 249] on icon "Bullet list" at bounding box center [366, 249] width 5 height 5
click at [530, 207] on li "This year is their 40th anniverary conference. Last attended in 2022, added bac…" at bounding box center [404, 224] width 258 height 50
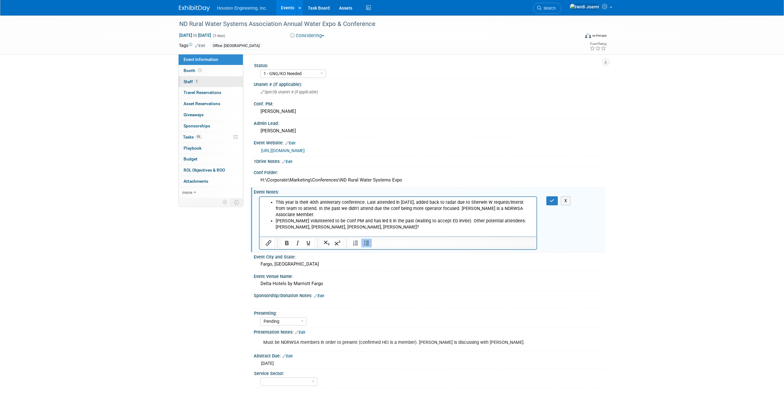
click at [208, 83] on link "1 Staff 1" at bounding box center [211, 81] width 64 height 11
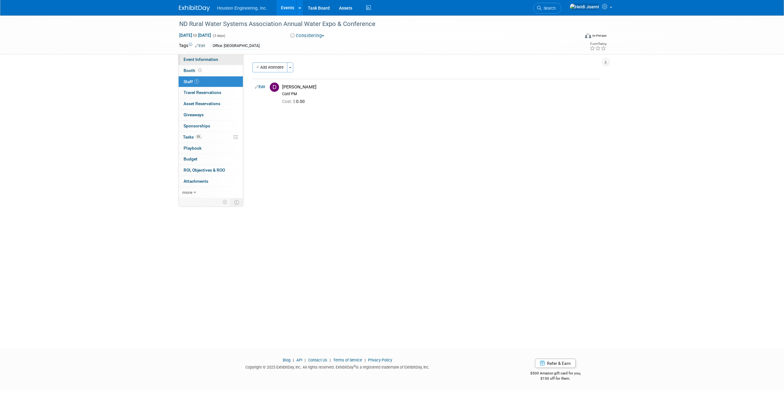
click at [204, 58] on span "Event Information" at bounding box center [201, 59] width 35 height 5
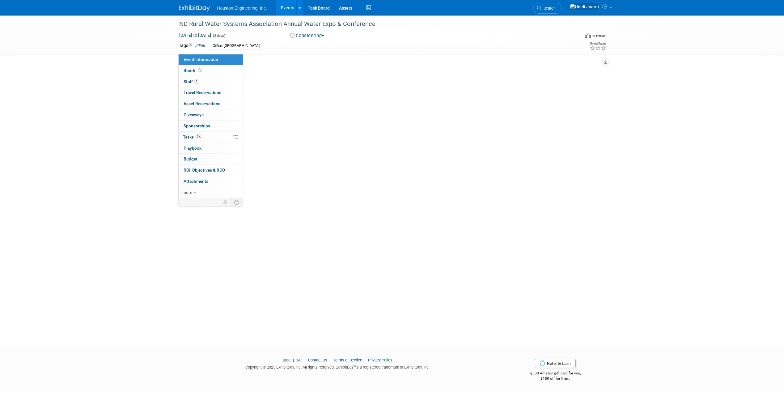
select select "1 - GNG/KO Needed"
select select "Pending"
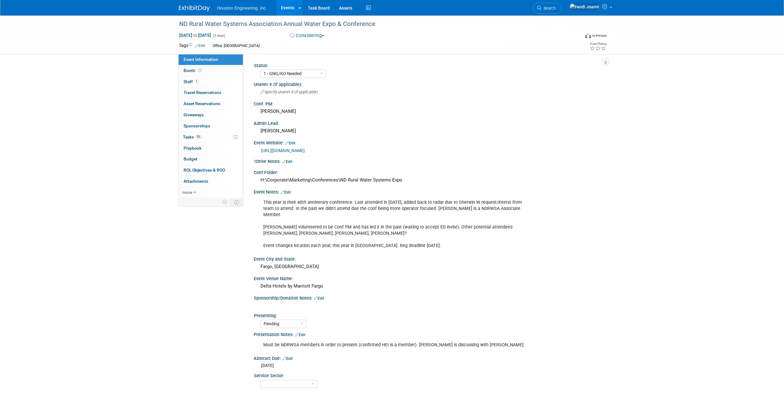
click at [291, 192] on link "Edit" at bounding box center [286, 192] width 10 height 4
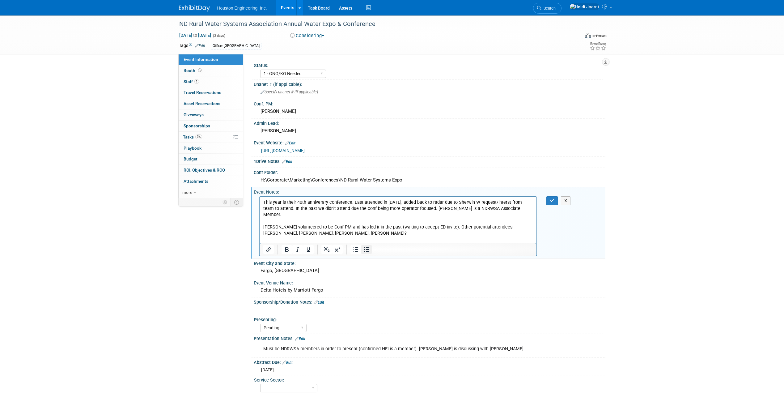
click at [368, 252] on icon "Bullet list" at bounding box center [366, 249] width 5 height 5
click at [283, 213] on li "This year is their 40th anniverary conference. Last attended in 2022, added bac…" at bounding box center [404, 224] width 258 height 50
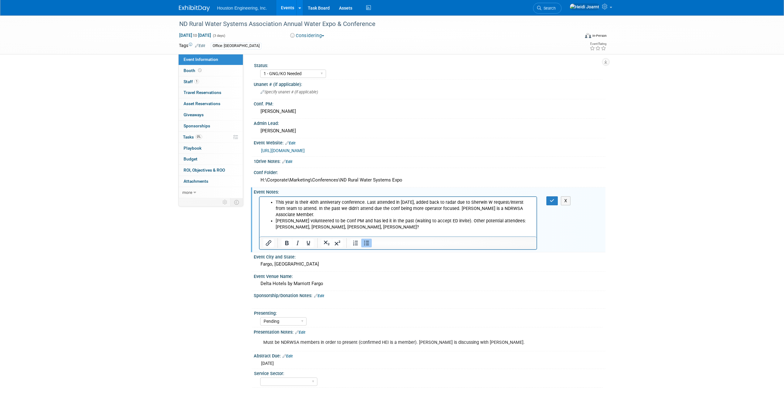
drag, startPoint x: 446, startPoint y: 216, endPoint x: 390, endPoint y: 216, distance: 56.6
click at [390, 218] on li "Dan H volunteered to be Conf PM and has led it in the past (waiting to accept E…" at bounding box center [404, 230] width 258 height 25
click at [389, 222] on li "Dan H volunteered to be Conf PM and has led it in the past. Other potential att…" at bounding box center [404, 230] width 258 height 25
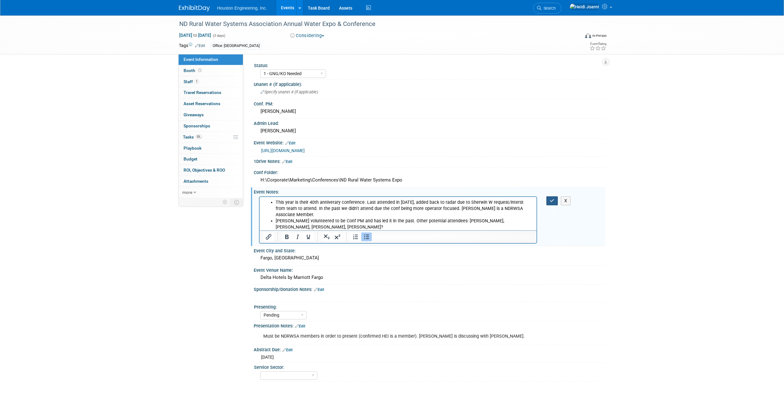
click at [554, 199] on icon "button" at bounding box center [552, 200] width 5 height 4
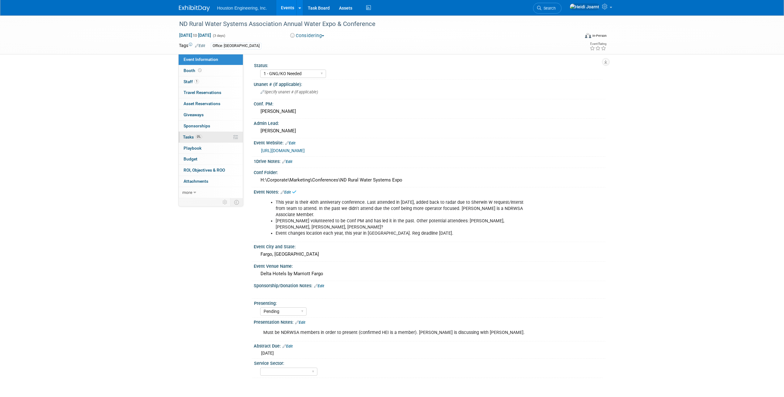
click at [209, 136] on link "0% Tasks 0%" at bounding box center [211, 137] width 64 height 11
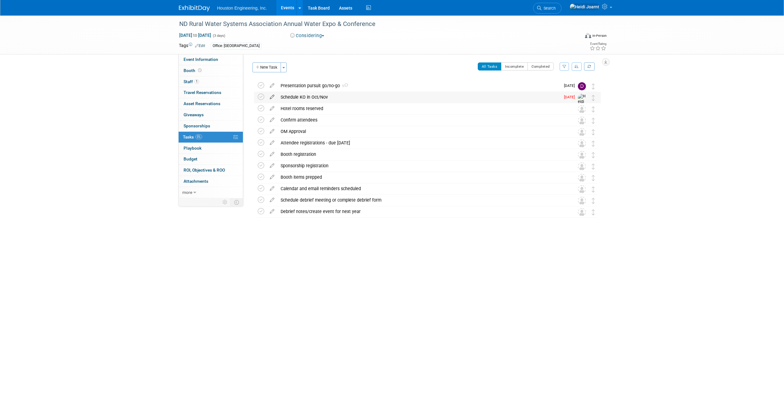
click at [275, 96] on icon at bounding box center [272, 96] width 11 height 8
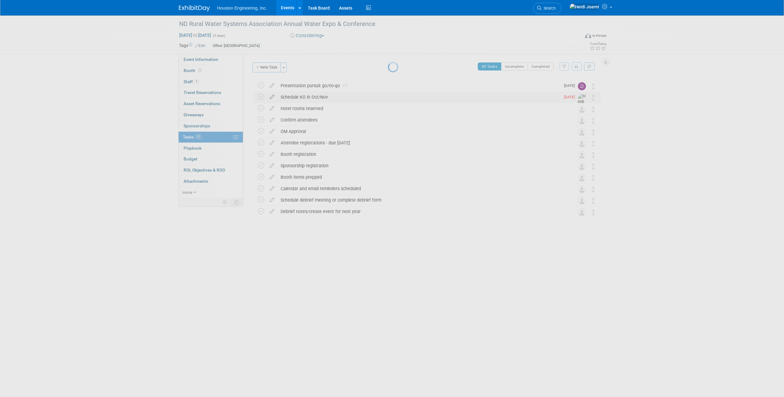
select select "9"
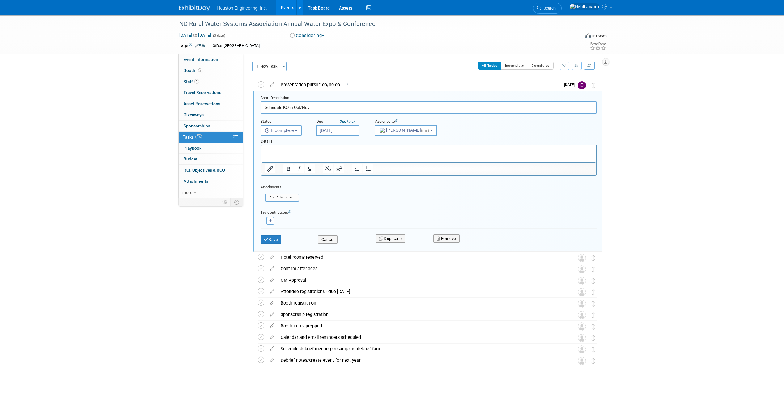
scroll to position [1, 0]
drag, startPoint x: 311, startPoint y: 108, endPoint x: 294, endPoint y: 108, distance: 16.7
click at [294, 108] on input "Schedule KO in Oct/Nov" at bounding box center [429, 107] width 337 height 12
type input "Schedule KO in Nov"
click at [335, 132] on input "Oct 6, 2025" at bounding box center [337, 130] width 43 height 11
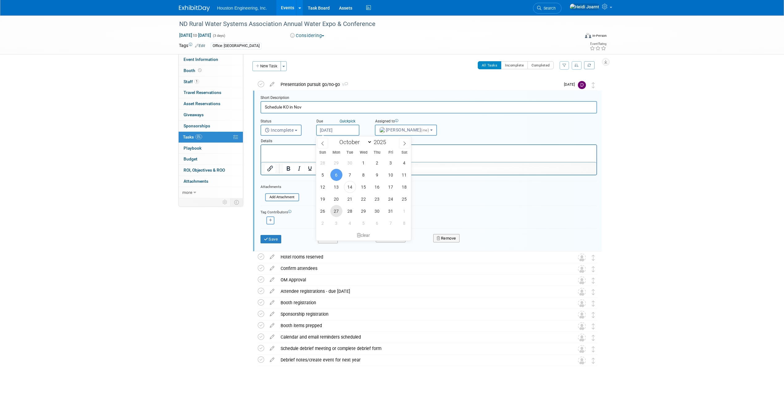
click at [334, 211] on span "27" at bounding box center [336, 211] width 12 height 12
type input "Oct 27, 2025"
click at [270, 239] on button "Save" at bounding box center [271, 239] width 21 height 9
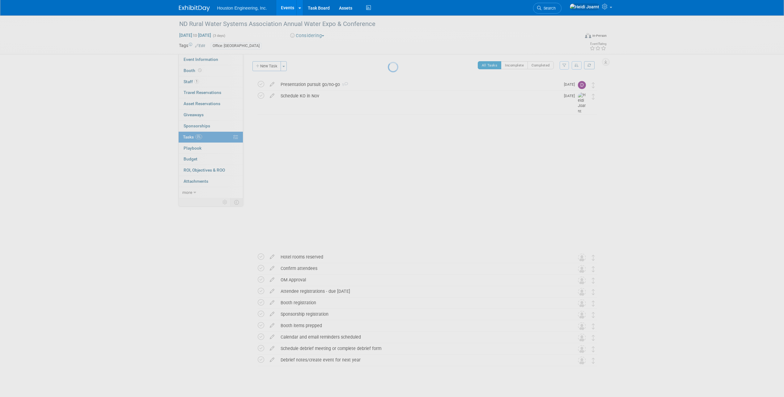
scroll to position [0, 0]
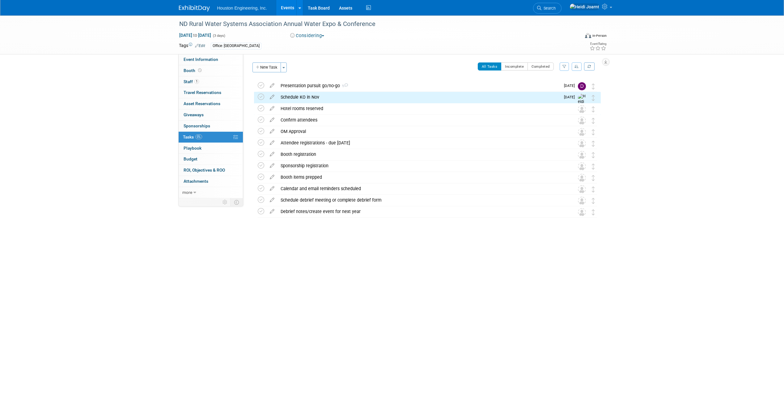
click at [287, 2] on link "Events" at bounding box center [287, 7] width 23 height 15
